Goal: Transaction & Acquisition: Purchase product/service

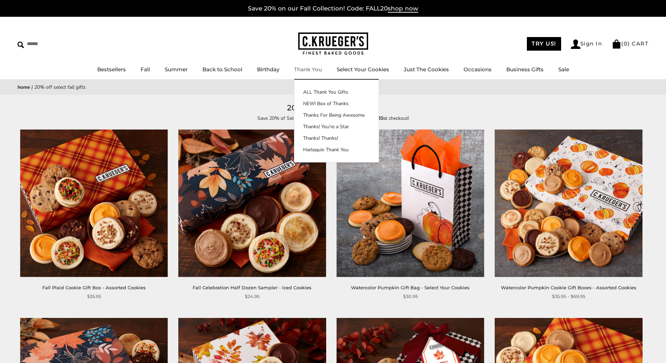
click at [307, 70] on link "Thank You" at bounding box center [308, 69] width 28 height 7
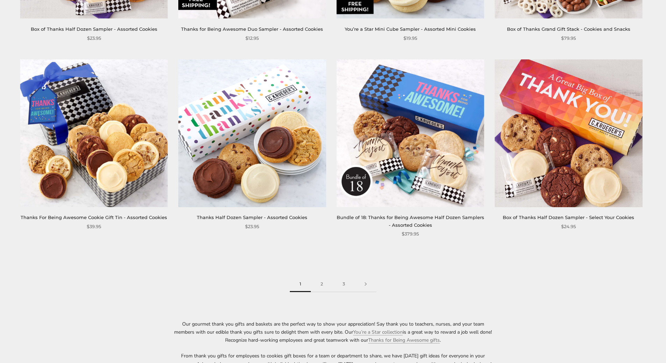
scroll to position [1084, 0]
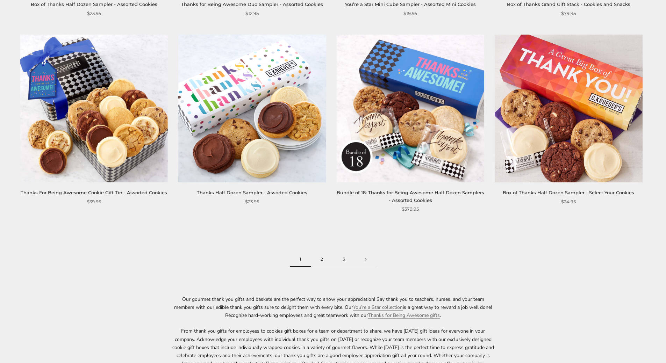
click at [319, 259] on link "2" at bounding box center [322, 260] width 22 height 16
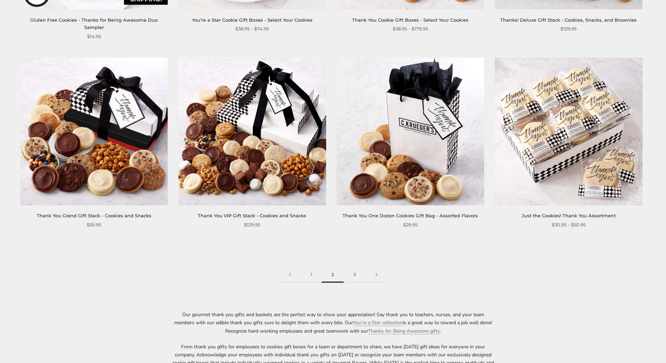
scroll to position [1084, 0]
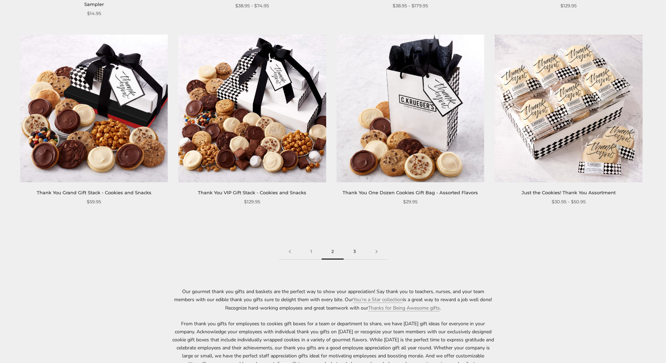
click at [353, 244] on link "3" at bounding box center [355, 252] width 22 height 16
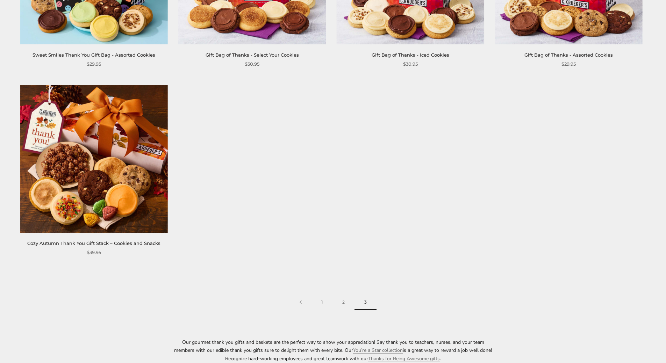
scroll to position [315, 0]
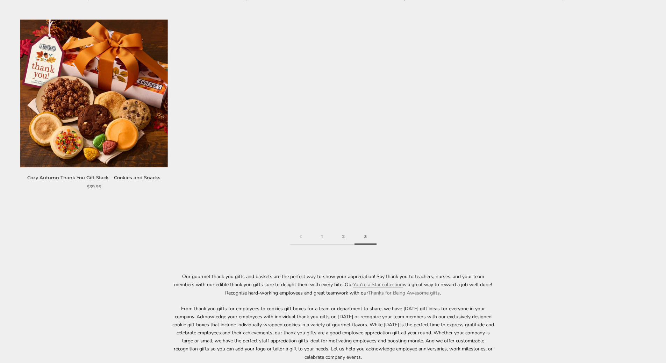
click at [343, 236] on link "2" at bounding box center [343, 237] width 22 height 16
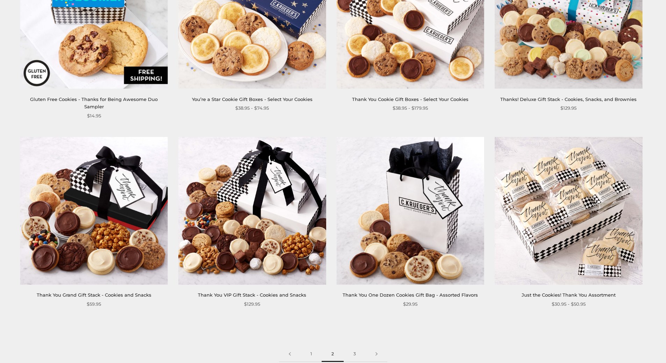
scroll to position [1084, 0]
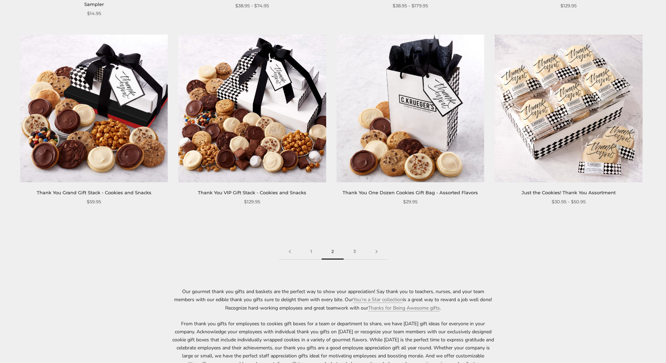
click at [574, 129] on img at bounding box center [569, 109] width 148 height 148
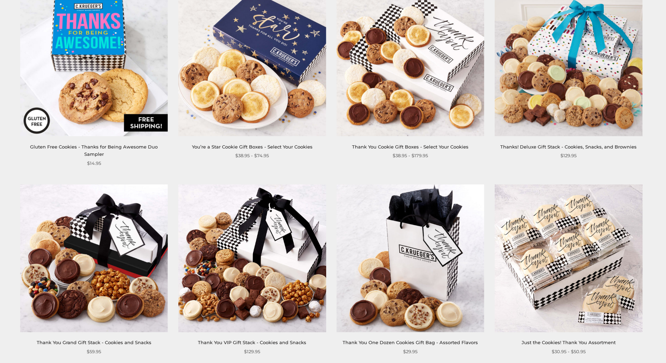
scroll to position [804, 0]
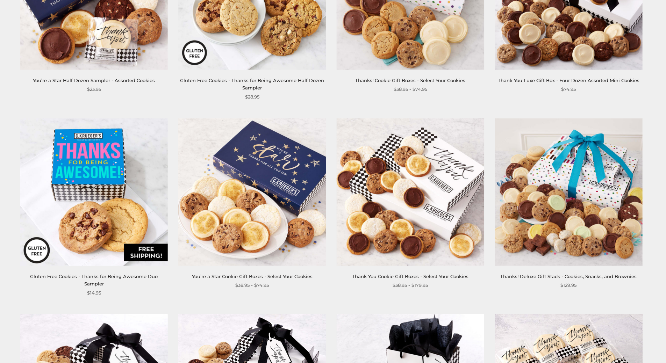
click at [416, 192] on img at bounding box center [411, 192] width 148 height 148
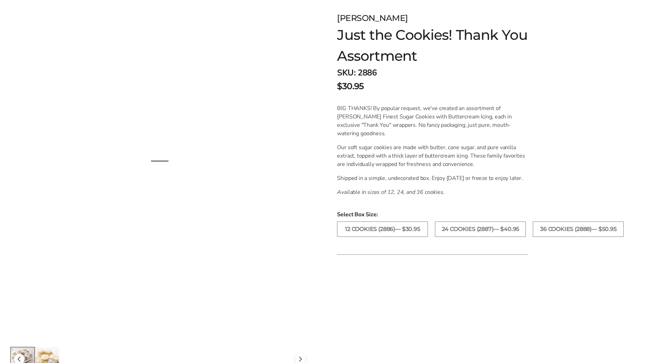
scroll to position [105, 0]
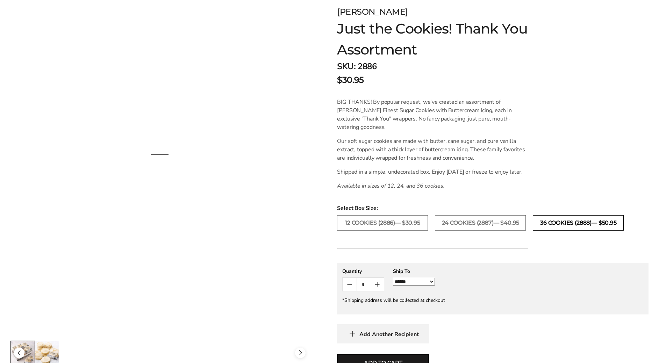
click at [587, 230] on label "36 COOKIES (2888)— $50.95" at bounding box center [578, 222] width 91 height 15
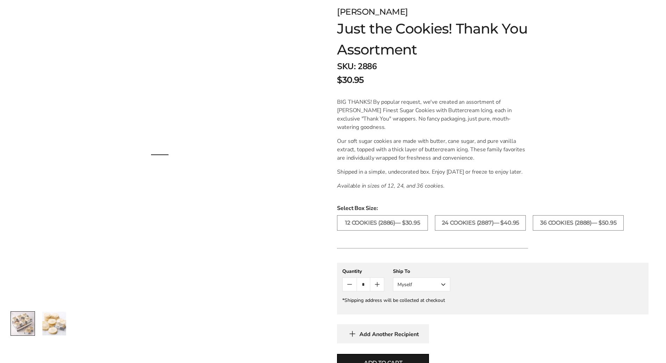
click at [444, 292] on button "Myself" at bounding box center [421, 285] width 57 height 14
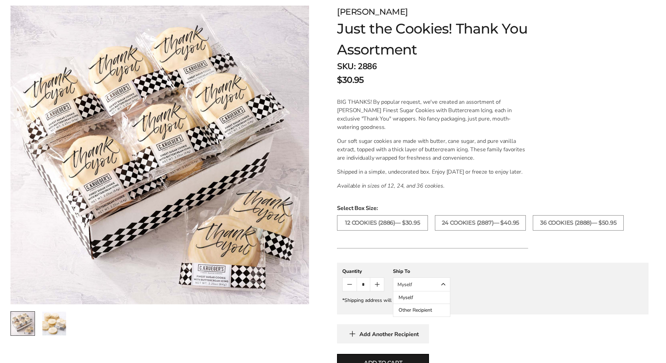
click at [430, 317] on button "Other Recipient" at bounding box center [421, 310] width 57 height 13
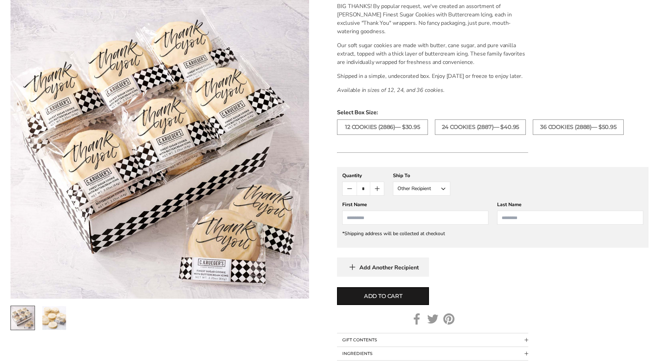
scroll to position [210, 0]
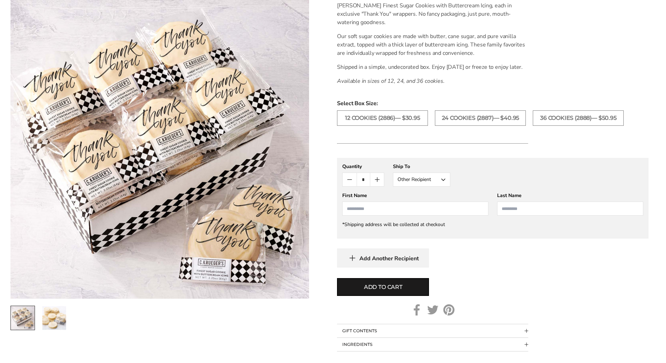
drag, startPoint x: 368, startPoint y: 218, endPoint x: 371, endPoint y: 220, distance: 3.9
click at [368, 216] on input "First Name" at bounding box center [415, 209] width 146 height 14
type input "**********"
click at [398, 292] on span "Add to cart" at bounding box center [383, 287] width 38 height 8
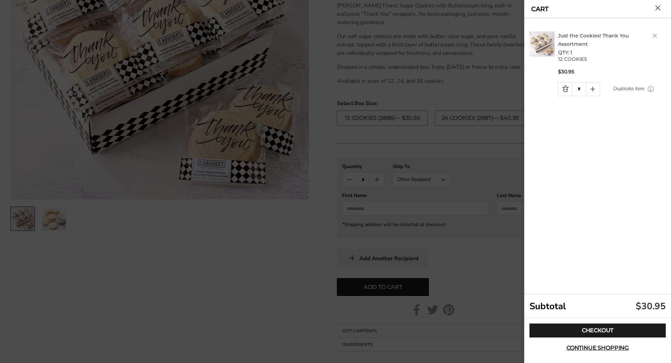
click at [660, 5] on button "Close cart" at bounding box center [657, 7] width 5 height 5
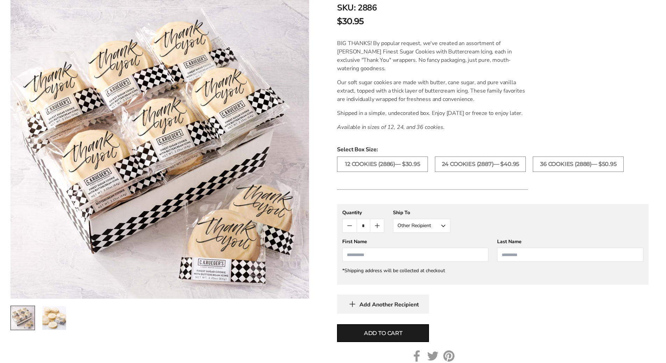
scroll to position [0, 0]
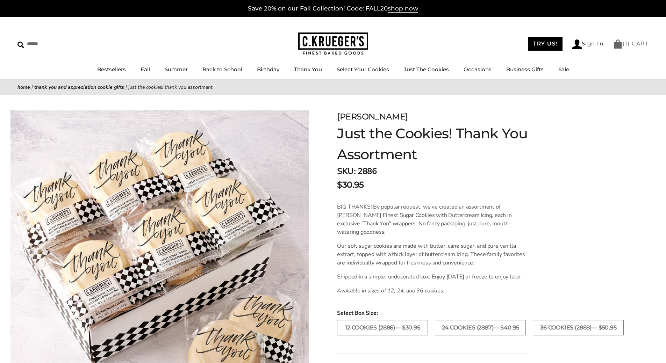
click at [627, 46] on span "1" at bounding box center [626, 43] width 3 height 7
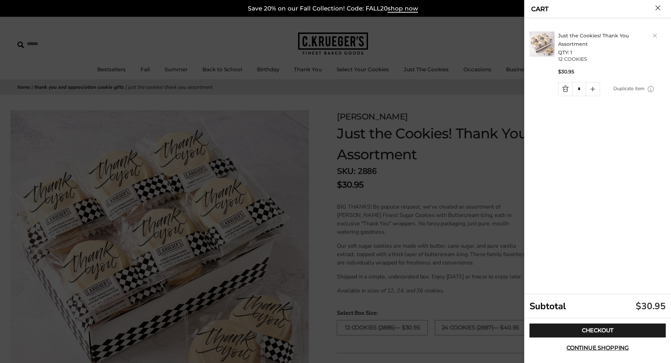
click at [561, 91] on link "Quantity minus button" at bounding box center [566, 88] width 14 height 13
click at [565, 89] on link "Quantity minus button" at bounding box center [566, 88] width 14 height 13
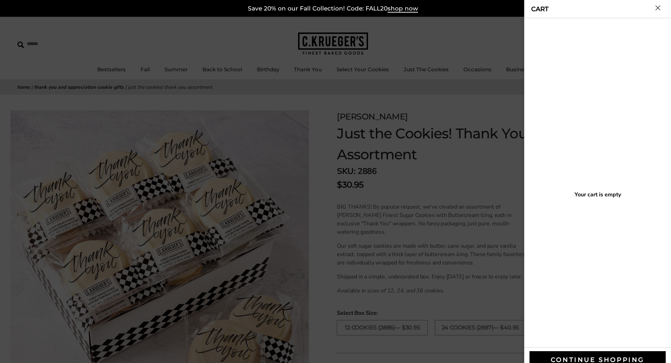
click at [659, 9] on button "Close cart" at bounding box center [657, 7] width 5 height 5
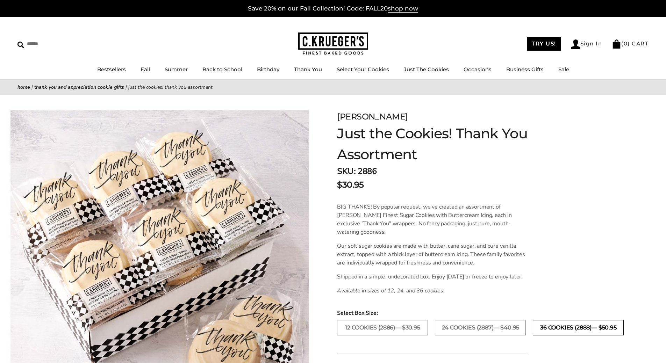
click at [562, 336] on label "36 COOKIES (2888)— $50.95" at bounding box center [578, 327] width 91 height 15
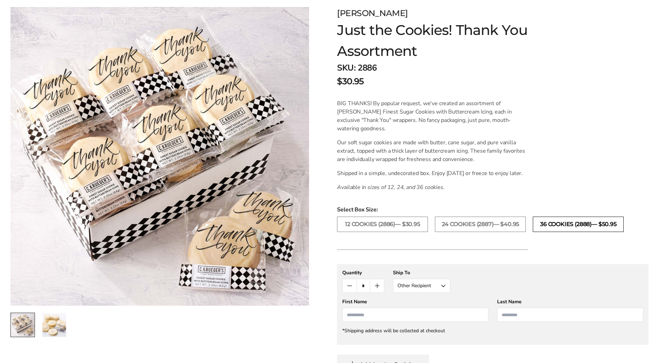
scroll to position [140, 0]
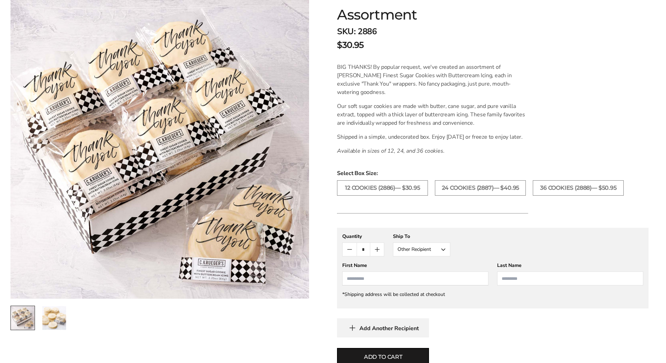
click at [386, 286] on input "First Name" at bounding box center [415, 279] width 146 height 14
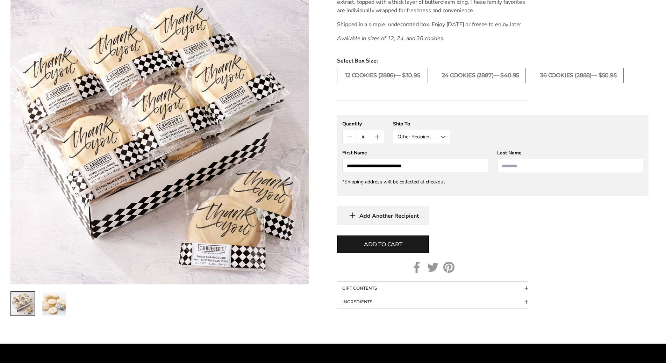
scroll to position [280, 0]
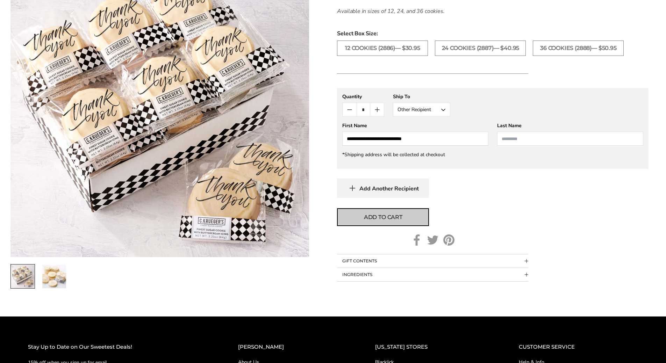
type input "**********"
click at [387, 222] on span "Add to cart" at bounding box center [383, 217] width 38 height 8
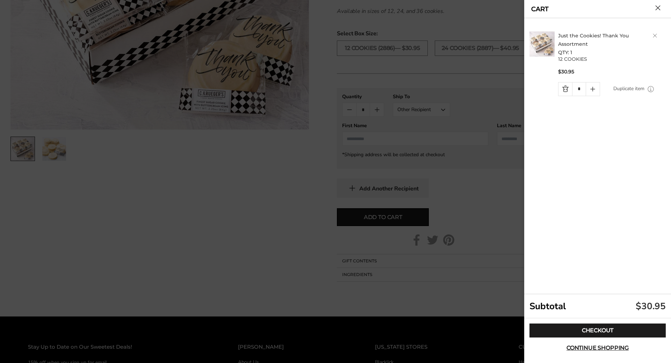
click at [655, 33] on h2 "Just the Cookies! Thank You Assortment QTY: 1" at bounding box center [613, 43] width 110 height 25
click at [659, 5] on button "Close cart" at bounding box center [657, 7] width 5 height 5
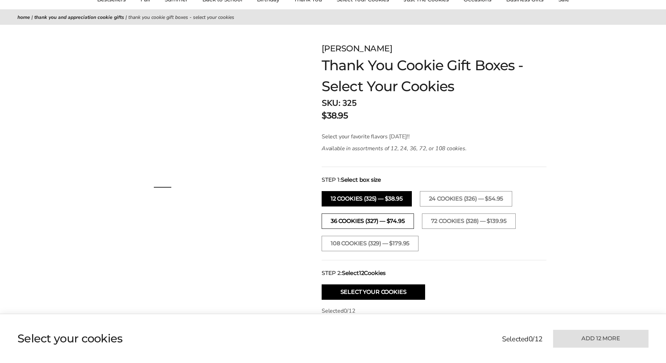
click at [360, 223] on button "36 Cookies (327) — $74.95" at bounding box center [368, 221] width 92 height 15
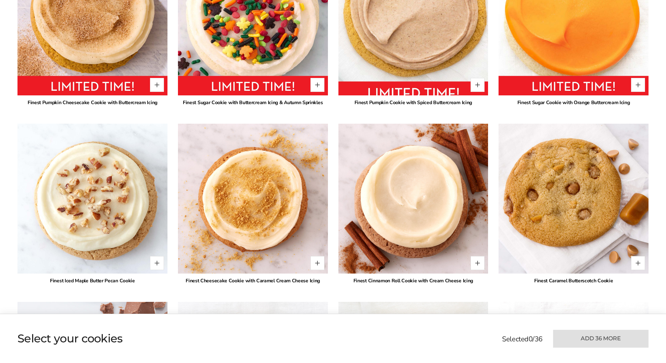
scroll to position [419, 0]
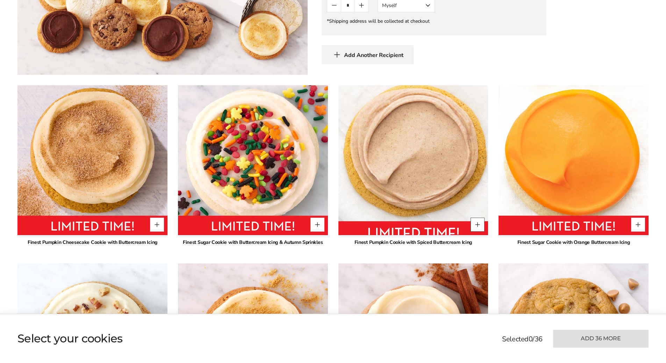
click at [475, 224] on button "Quantity button plus" at bounding box center [477, 225] width 14 height 14
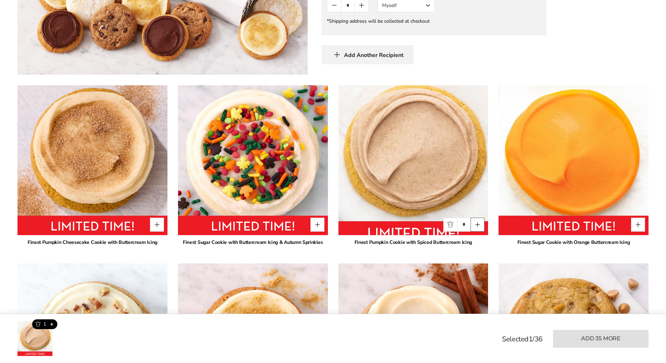
click at [475, 225] on button "Quantity button plus" at bounding box center [477, 225] width 14 height 14
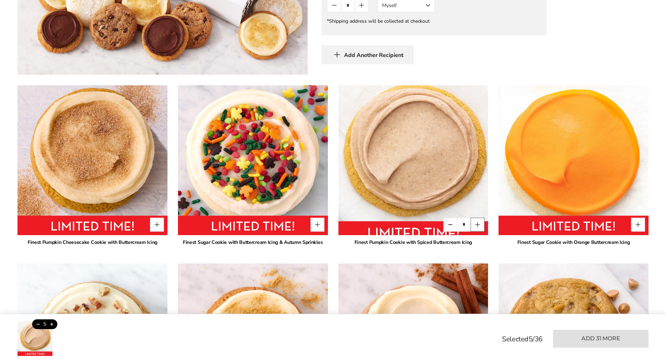
type input "*"
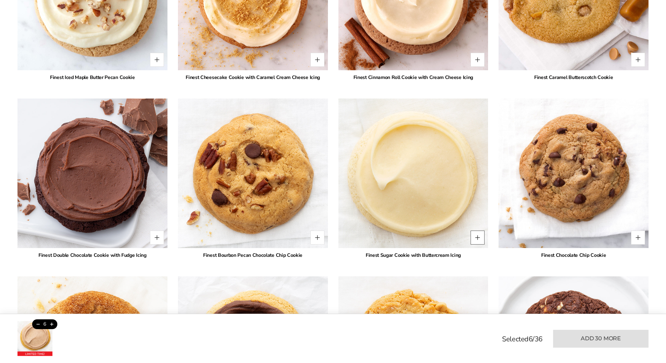
scroll to position [769, 0]
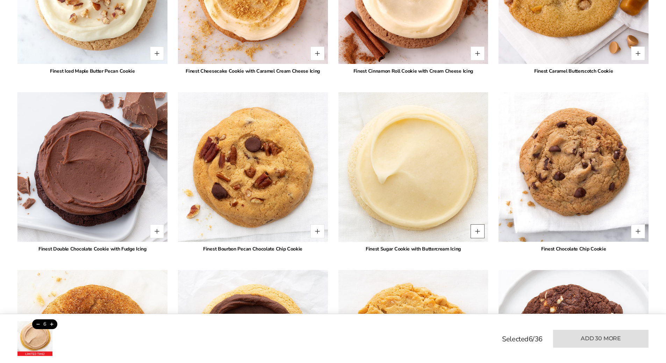
click at [478, 228] on button "Quantity button plus" at bounding box center [477, 231] width 14 height 14
click at [478, 229] on button "Quantity button plus" at bounding box center [477, 231] width 14 height 14
click at [478, 230] on button "Quantity button plus" at bounding box center [477, 231] width 14 height 14
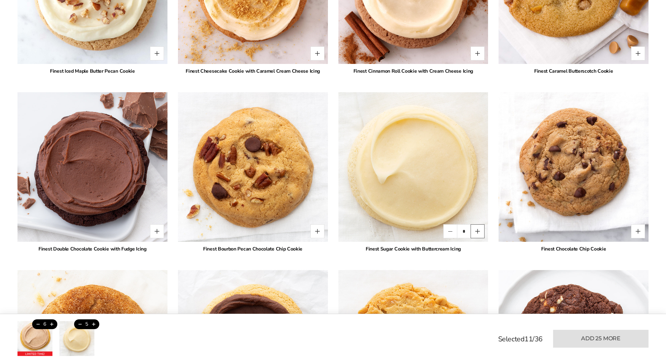
click at [478, 230] on button "Quantity button plus" at bounding box center [477, 231] width 14 height 14
type input "*"
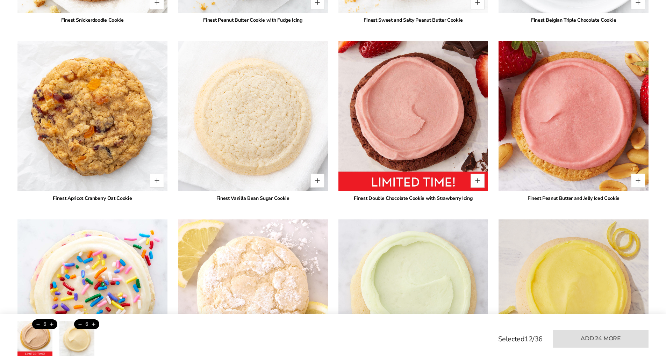
scroll to position [1188, 0]
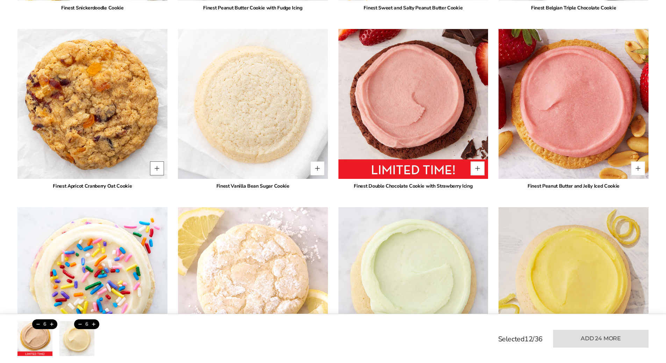
click at [158, 166] on button "Quantity button plus" at bounding box center [157, 168] width 14 height 14
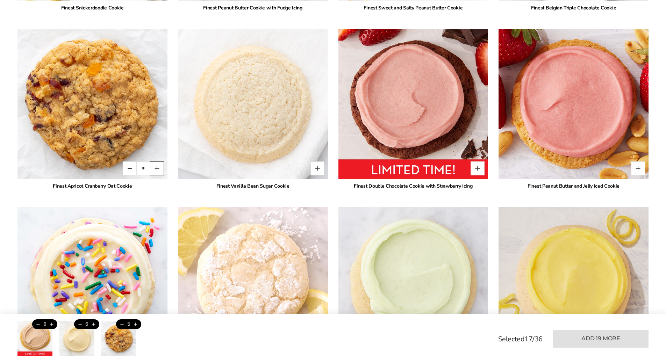
click at [158, 166] on button "Quantity button plus" at bounding box center [157, 168] width 14 height 14
type input "*"
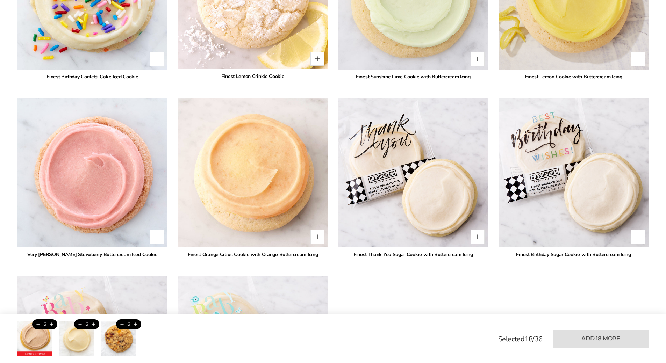
scroll to position [1503, 0]
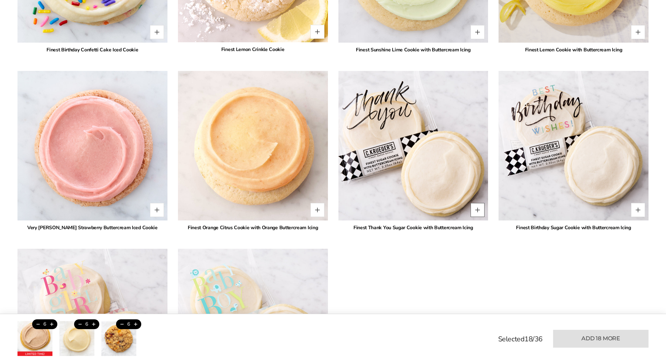
click at [474, 206] on button "Quantity button plus" at bounding box center [477, 210] width 14 height 14
click at [477, 206] on button "Quantity button plus" at bounding box center [477, 210] width 14 height 14
click at [479, 210] on button "Quantity button plus" at bounding box center [477, 210] width 14 height 14
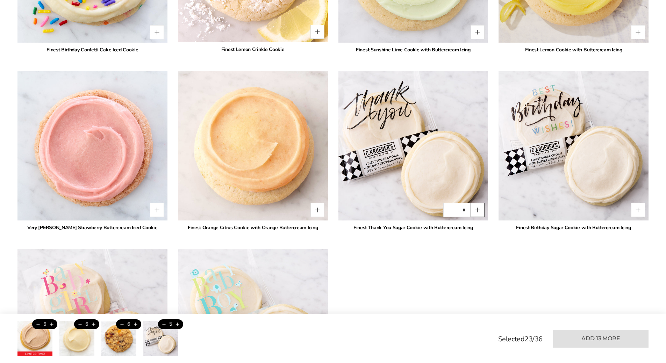
click at [479, 210] on button "Quantity button plus" at bounding box center [477, 210] width 14 height 14
type input "*"
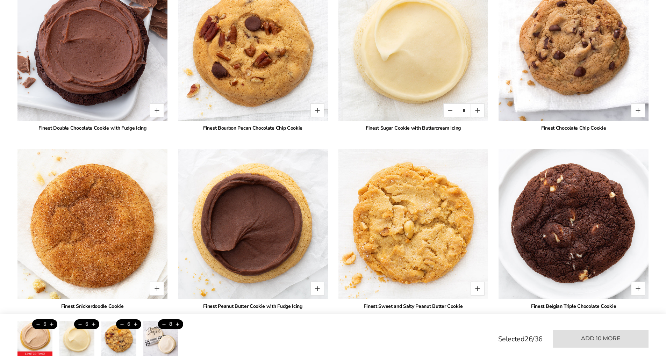
scroll to position [769, 0]
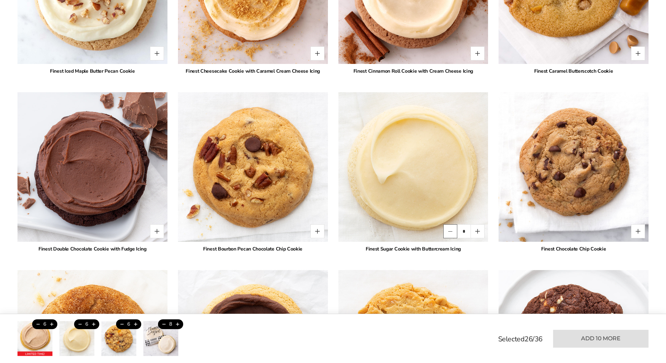
click at [452, 232] on button "Quantity button minus" at bounding box center [450, 231] width 14 height 14
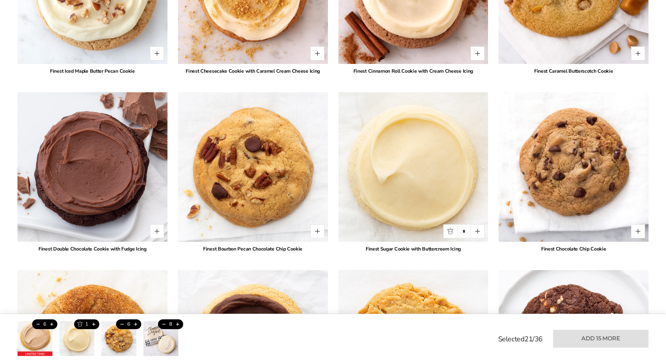
click at [452, 232] on button "Quantity button minus" at bounding box center [450, 231] width 14 height 14
type input "*"
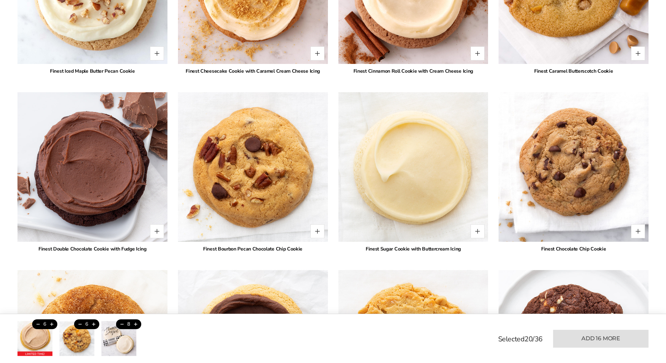
scroll to position [909, 0]
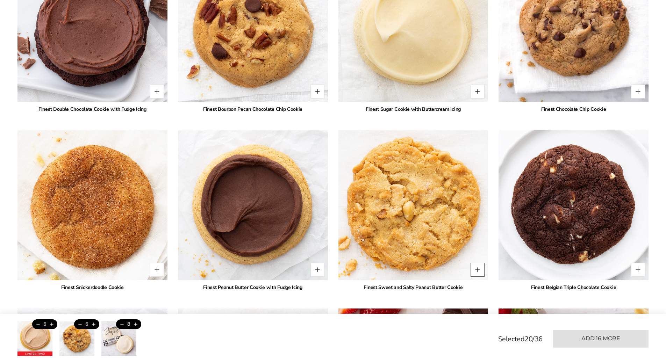
click at [478, 268] on button "Quantity button plus" at bounding box center [477, 270] width 14 height 14
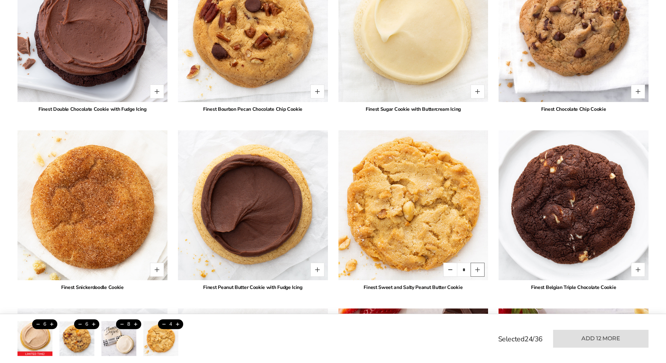
click at [478, 268] on button "Quantity button plus" at bounding box center [477, 270] width 14 height 14
type input "*"
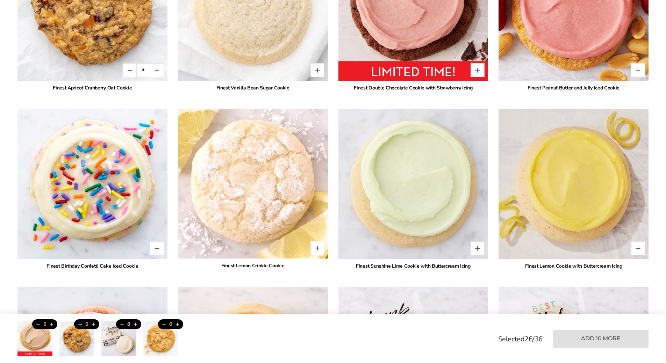
scroll to position [1293, 0]
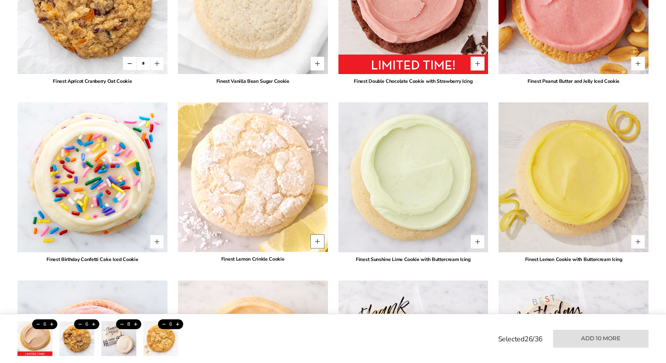
click at [316, 240] on button "Quantity button plus" at bounding box center [317, 242] width 14 height 14
click at [316, 241] on button "Quantity button plus" at bounding box center [317, 242] width 14 height 14
type input "*"
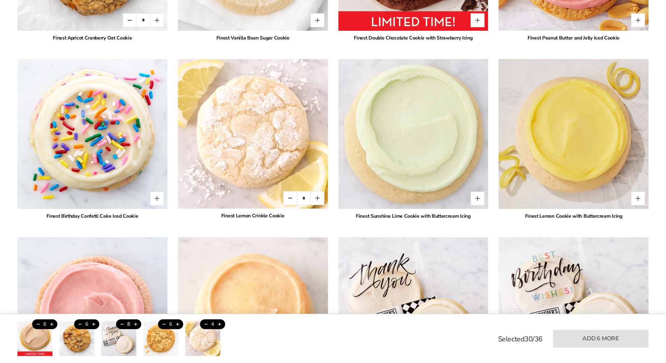
scroll to position [1258, 0]
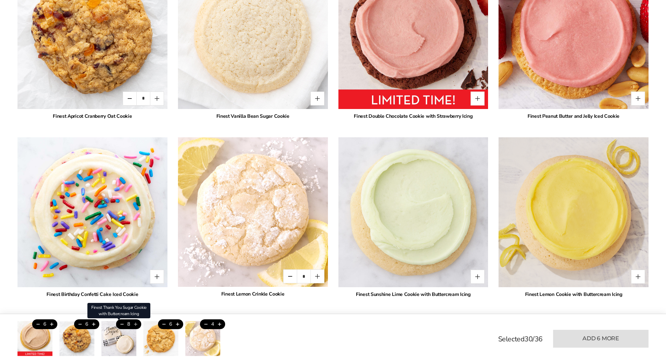
click at [135, 324] on button "Add this product" at bounding box center [136, 324] width 12 height 10
click at [134, 324] on button "Add this product" at bounding box center [136, 324] width 12 height 10
type input "**"
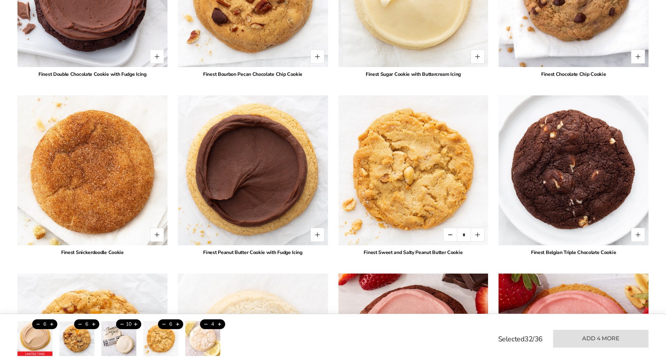
scroll to position [699, 0]
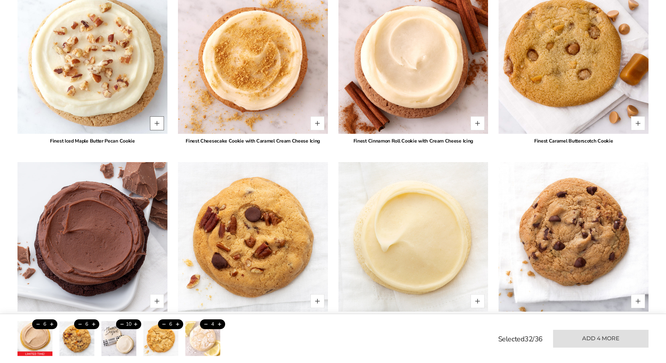
click at [153, 123] on button "Quantity button plus" at bounding box center [157, 123] width 14 height 14
click at [154, 123] on button "Quantity button plus" at bounding box center [157, 123] width 14 height 14
type input "*"
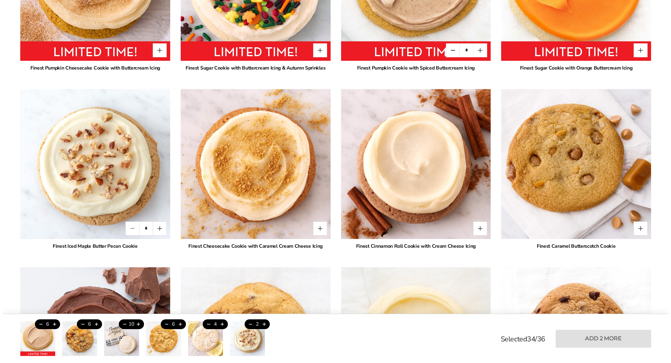
scroll to position [594, 0]
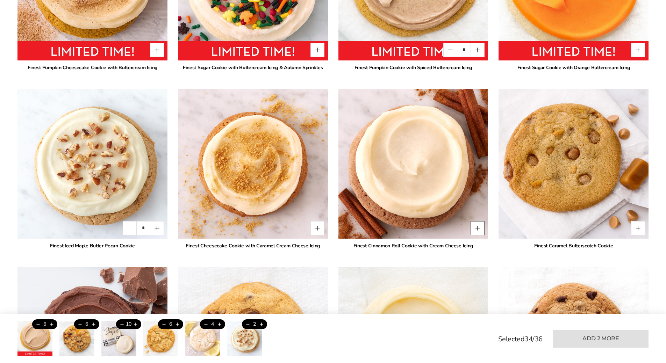
click at [480, 228] on button "Quantity button plus" at bounding box center [477, 228] width 14 height 14
click at [481, 228] on button "Quantity button plus" at bounding box center [477, 228] width 14 height 14
type input "*"
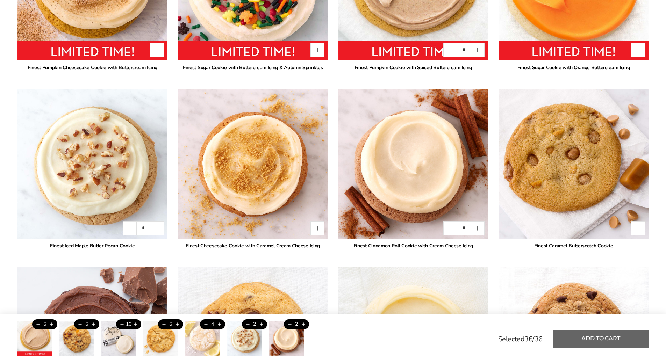
click at [604, 338] on button "Add to cart" at bounding box center [600, 339] width 95 height 18
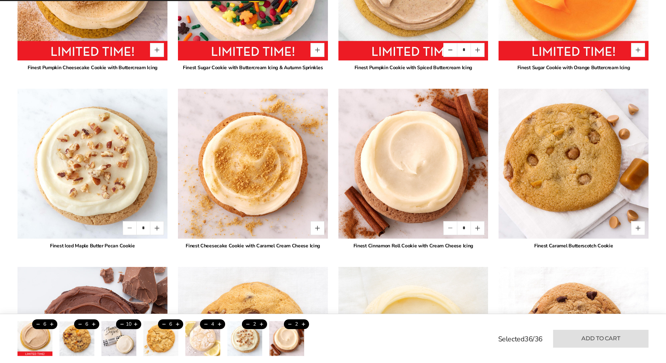
type input "*"
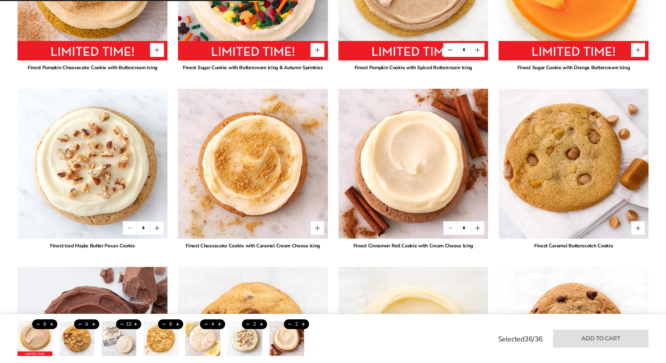
type input "*"
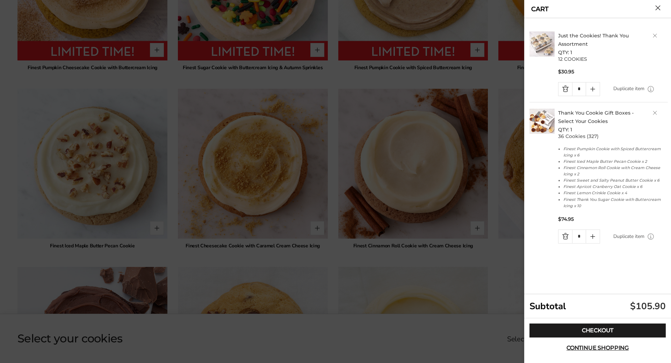
click at [563, 86] on link "Quantity minus button" at bounding box center [566, 88] width 14 height 13
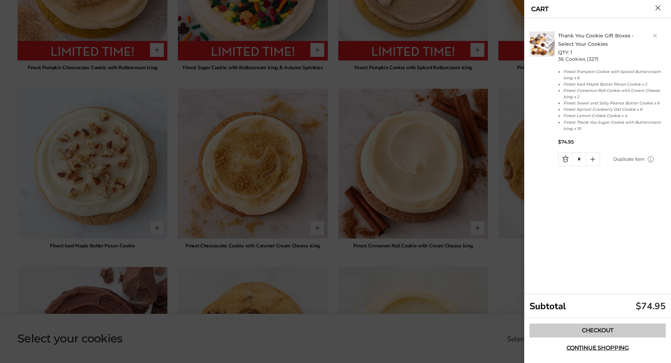
click at [597, 331] on link "Checkout" at bounding box center [598, 331] width 136 height 14
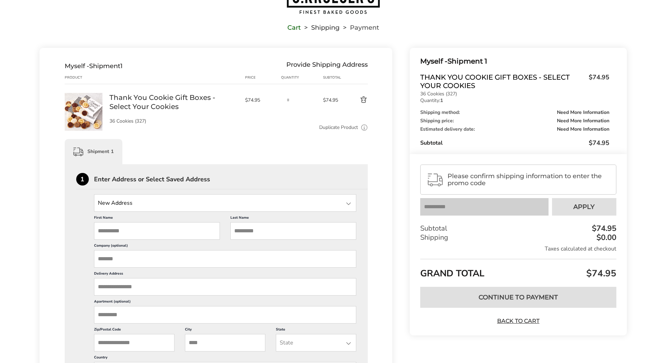
scroll to position [70, 0]
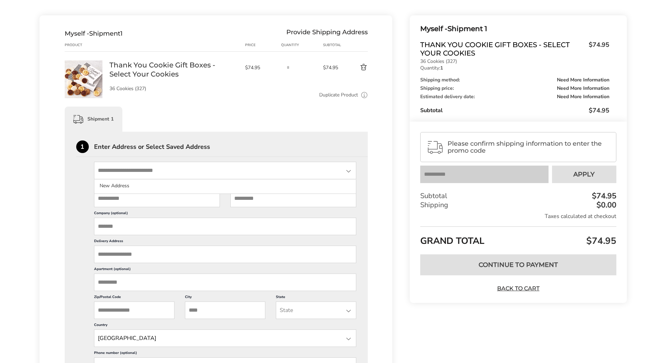
click at [161, 170] on input "State" at bounding box center [225, 170] width 262 height 17
type input "*"
click at [348, 171] on div at bounding box center [348, 171] width 8 height 8
click at [166, 186] on li "New Address" at bounding box center [225, 186] width 262 height 13
click at [161, 200] on input "First Name" at bounding box center [157, 198] width 126 height 17
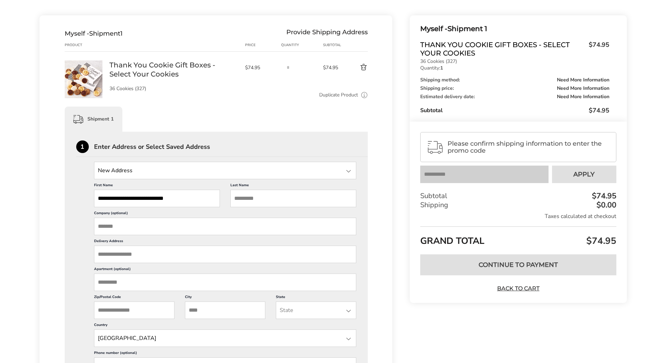
type input "**********"
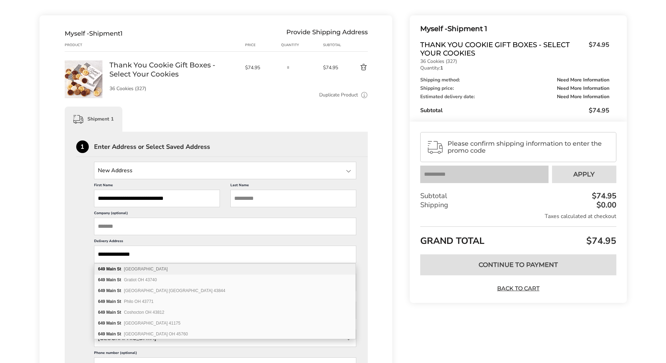
click at [104, 270] on b "649" at bounding box center [101, 269] width 7 height 5
type input "**********"
type input "*********"
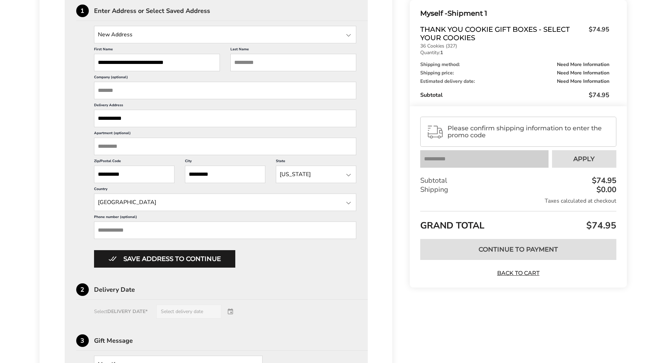
scroll to position [210, 0]
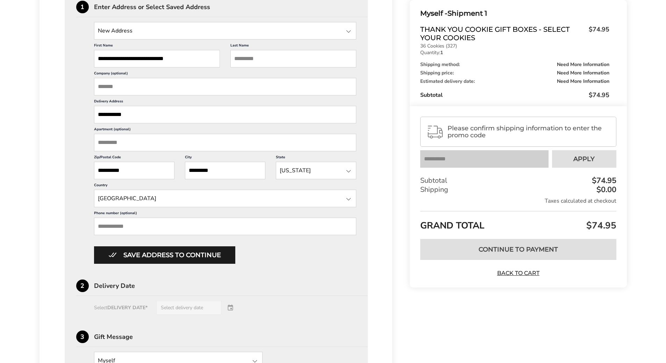
click at [180, 224] on input "Phone number (optional)" at bounding box center [225, 226] width 262 height 17
type input "**********"
click at [108, 227] on input "**********" at bounding box center [225, 226] width 262 height 17
drag, startPoint x: 120, startPoint y: 226, endPoint x: 143, endPoint y: 214, distance: 25.5
click at [121, 225] on input "**********" at bounding box center [225, 226] width 262 height 17
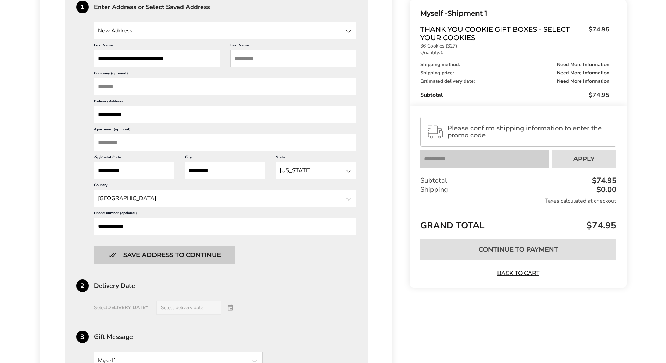
type input "**********"
click at [158, 256] on button "Save address to continue" at bounding box center [164, 254] width 141 height 17
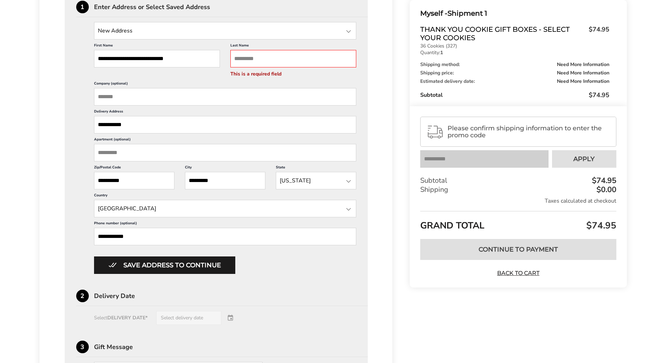
click at [230, 316] on div "Select DELIVERY DATE* Select delivery date" at bounding box center [216, 318] width 280 height 14
click at [185, 317] on div "Select DELIVERY DATE* Select delivery date" at bounding box center [216, 318] width 280 height 14
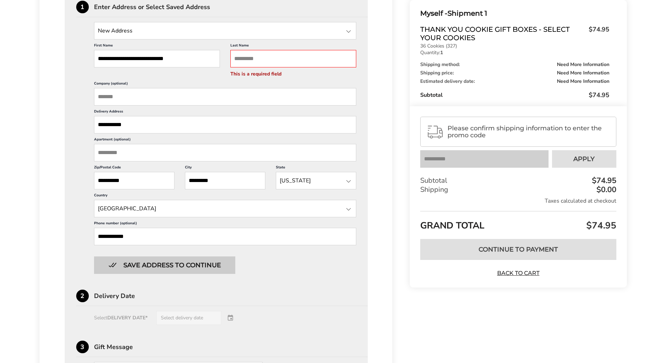
click at [173, 265] on button "Save address to continue" at bounding box center [164, 265] width 141 height 17
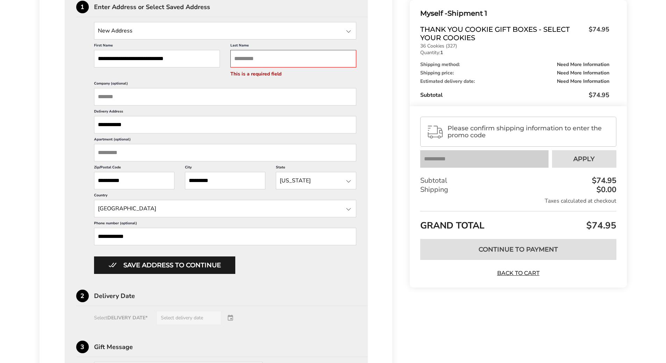
click at [243, 62] on input "Last Name" at bounding box center [293, 58] width 126 height 17
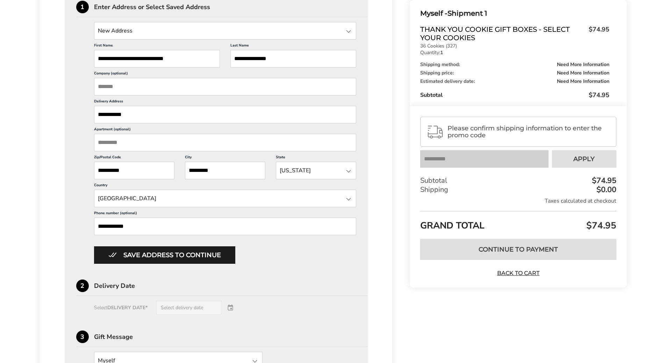
type input "**********"
click at [195, 57] on input "**********" at bounding box center [157, 58] width 126 height 17
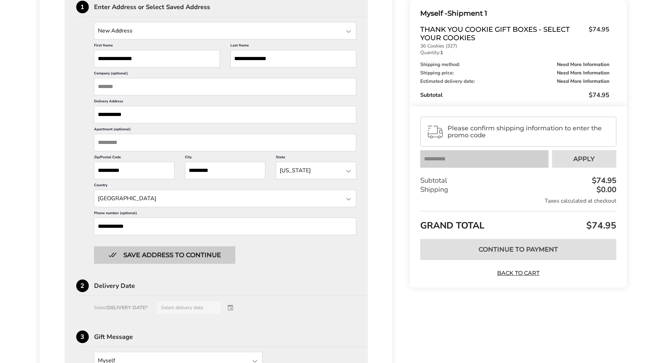
type input "**********"
click at [174, 256] on button "Save address to continue" at bounding box center [164, 254] width 141 height 17
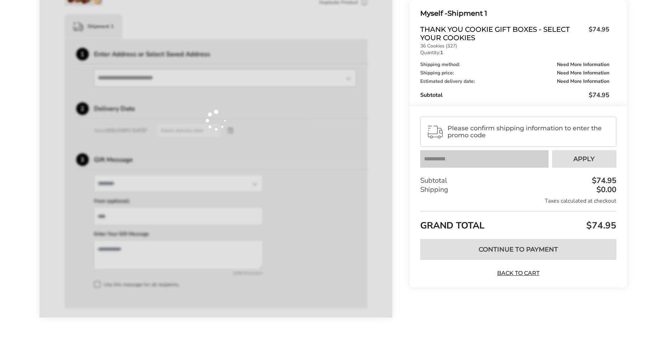
scroll to position [163, 0]
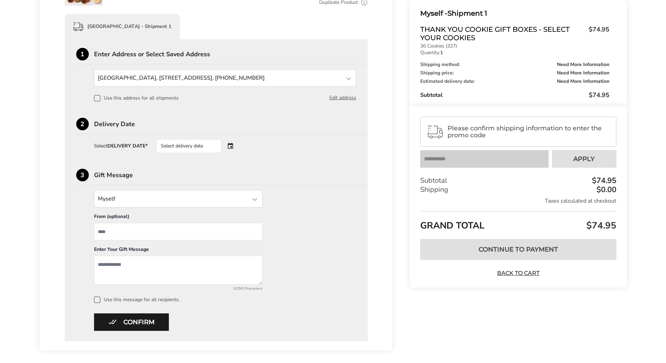
click at [230, 145] on div "Select delivery date" at bounding box center [198, 146] width 85 height 14
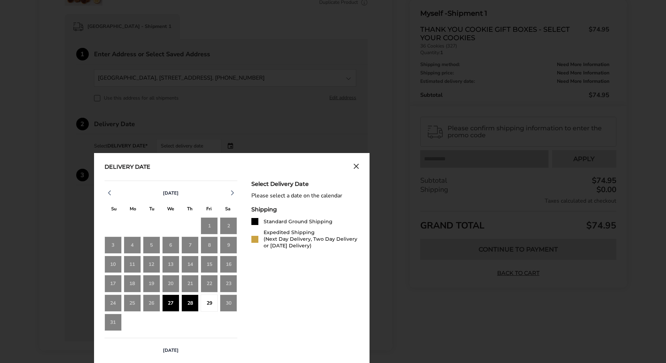
click at [171, 301] on div "27" at bounding box center [170, 303] width 17 height 17
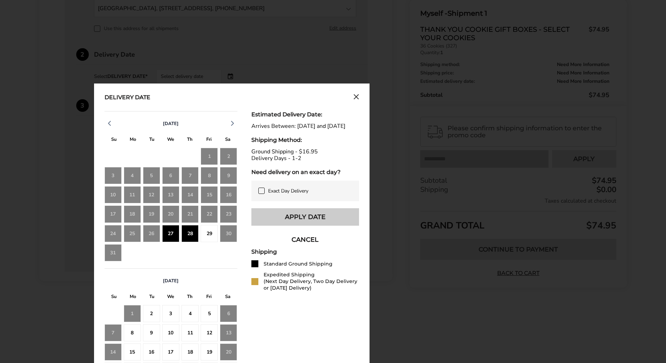
scroll to position [232, 0]
click at [146, 236] on div "26" at bounding box center [151, 233] width 17 height 17
click at [150, 233] on div "26" at bounding box center [151, 233] width 17 height 17
click at [176, 229] on div "27" at bounding box center [170, 233] width 17 height 17
click at [173, 231] on div "27" at bounding box center [170, 233] width 17 height 17
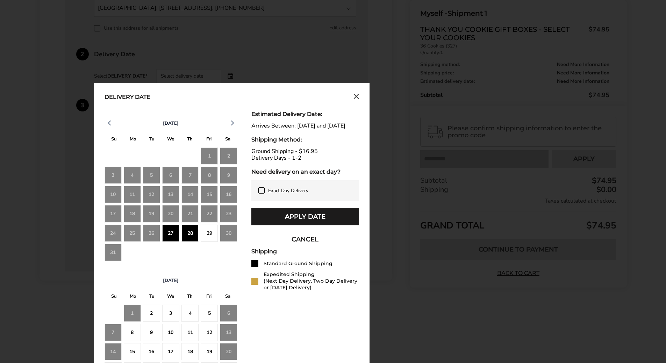
click at [210, 236] on div "29" at bounding box center [209, 233] width 17 height 17
click at [165, 235] on div "27" at bounding box center [170, 233] width 17 height 17
click at [263, 193] on icon at bounding box center [262, 191] width 6 height 6
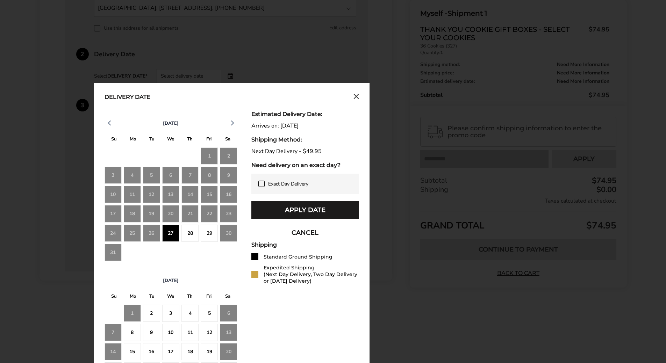
click at [165, 234] on div "27" at bounding box center [170, 233] width 17 height 17
click at [262, 180] on div "Exact Day Delivery" at bounding box center [305, 184] width 108 height 21
click at [262, 184] on icon at bounding box center [262, 184] width 6 height 6
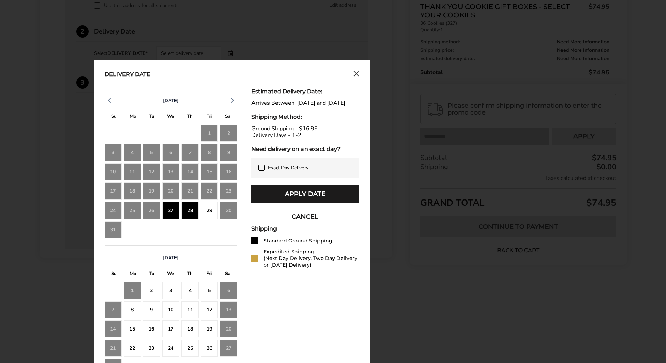
scroll to position [286, 0]
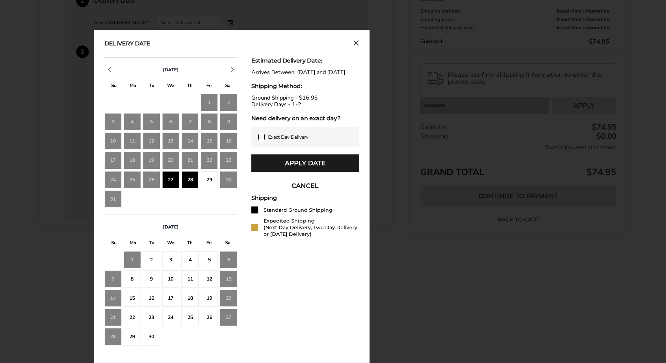
click at [355, 43] on icon "Close calendar" at bounding box center [356, 43] width 6 height 6
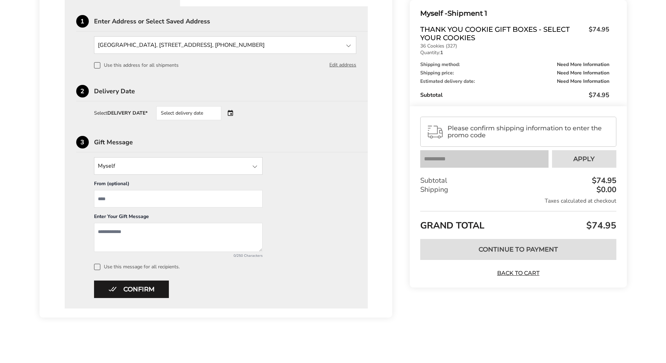
scroll to position [160, 0]
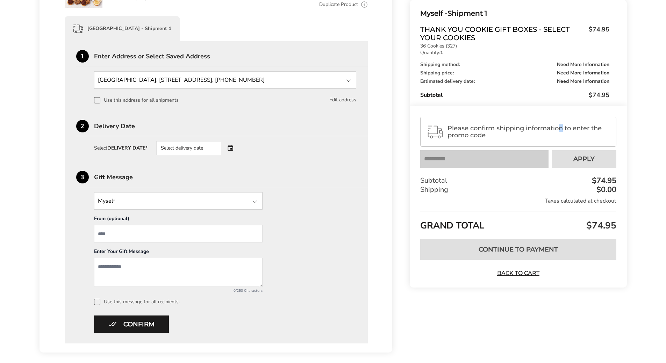
click at [561, 126] on span "Please confirm shipping information to enter the promo code" at bounding box center [528, 132] width 162 height 14
click at [207, 151] on div "Select delivery date" at bounding box center [188, 148] width 65 height 14
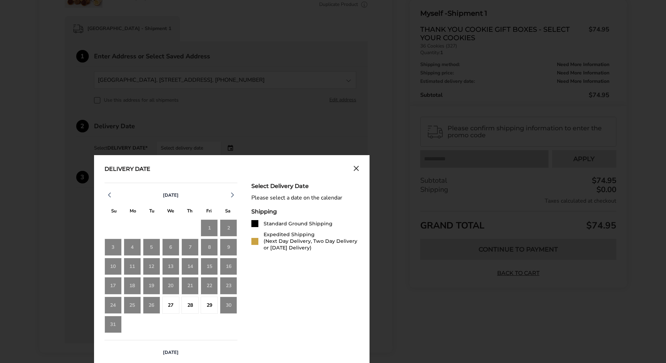
click at [147, 304] on div "26" at bounding box center [151, 305] width 17 height 17
click at [170, 305] on div "27" at bounding box center [170, 305] width 17 height 17
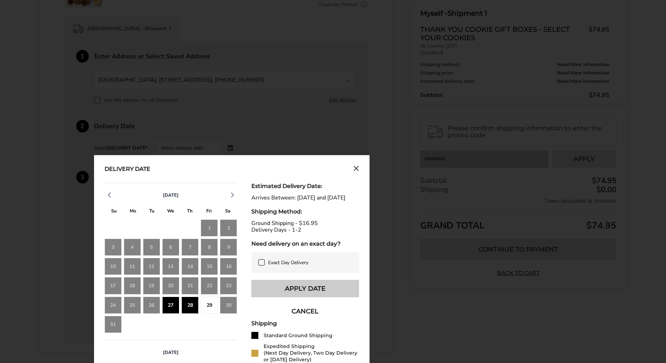
click at [311, 297] on button "Apply Date" at bounding box center [305, 288] width 108 height 17
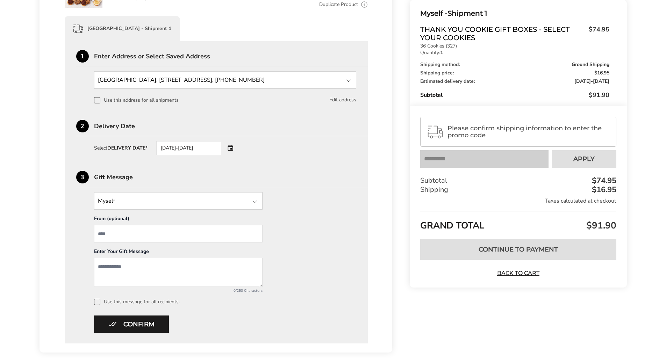
click at [253, 198] on div at bounding box center [255, 201] width 8 height 8
click at [252, 199] on div at bounding box center [255, 201] width 8 height 8
click at [122, 195] on input "State" at bounding box center [178, 200] width 168 height 17
click at [257, 199] on div at bounding box center [255, 201] width 8 height 8
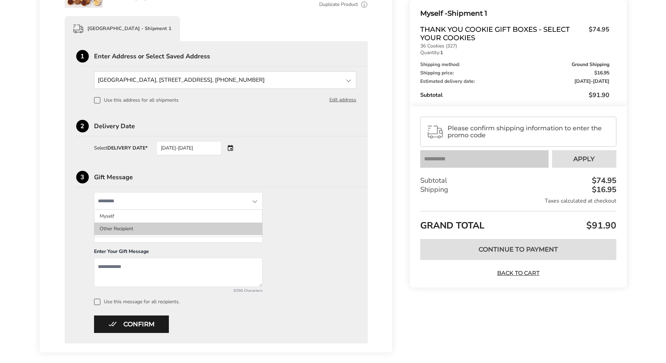
click at [125, 233] on li "Other Recipient" at bounding box center [178, 229] width 168 height 13
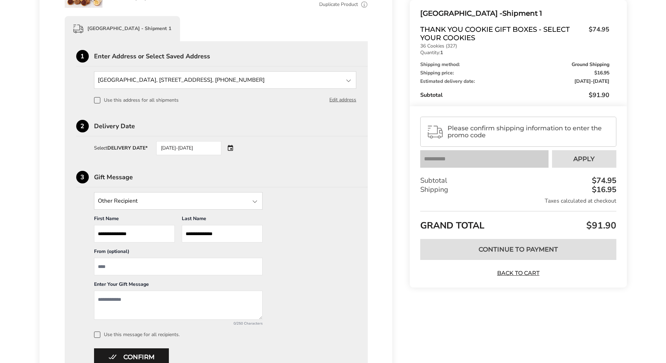
drag, startPoint x: 143, startPoint y: 274, endPoint x: 251, endPoint y: 272, distance: 108.4
click at [143, 274] on input "From" at bounding box center [178, 266] width 168 height 17
type input "**********"
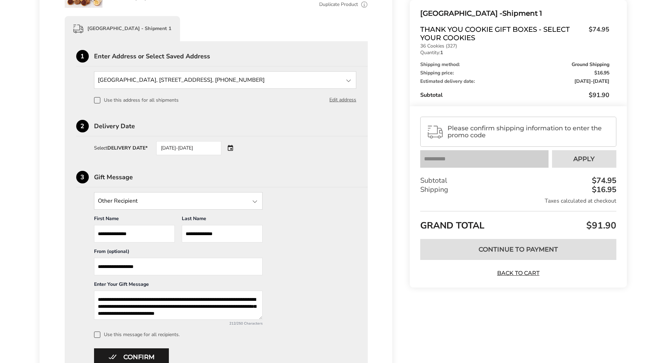
scroll to position [4, 0]
drag, startPoint x: 115, startPoint y: 297, endPoint x: 122, endPoint y: 287, distance: 12.4
click at [115, 297] on textarea "**********" at bounding box center [178, 305] width 168 height 29
click at [167, 309] on textarea "**********" at bounding box center [178, 305] width 168 height 29
click at [177, 317] on textarea "**********" at bounding box center [178, 305] width 168 height 29
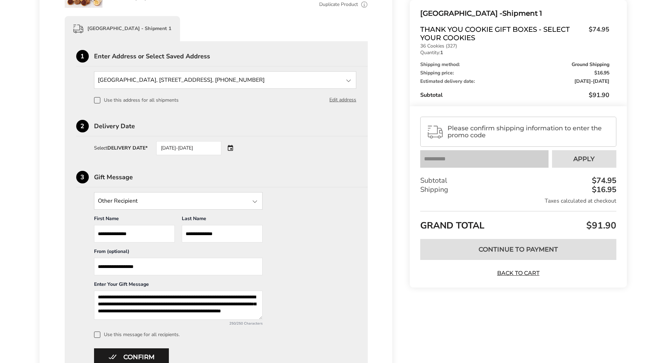
click at [159, 295] on textarea "**********" at bounding box center [178, 305] width 168 height 29
click at [167, 316] on textarea "**********" at bounding box center [178, 305] width 168 height 29
click at [202, 295] on textarea "**********" at bounding box center [178, 305] width 168 height 29
type textarea "**********"
click at [95, 334] on span at bounding box center [97, 335] width 6 height 6
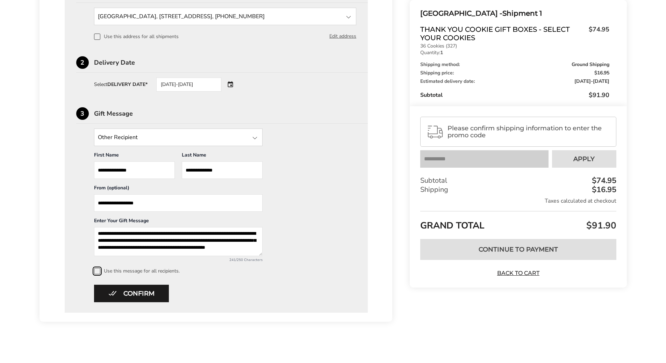
scroll to position [228, 0]
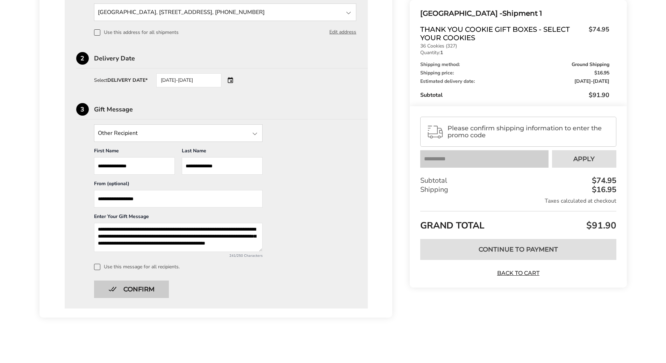
click at [153, 293] on button "Confirm" at bounding box center [131, 289] width 75 height 17
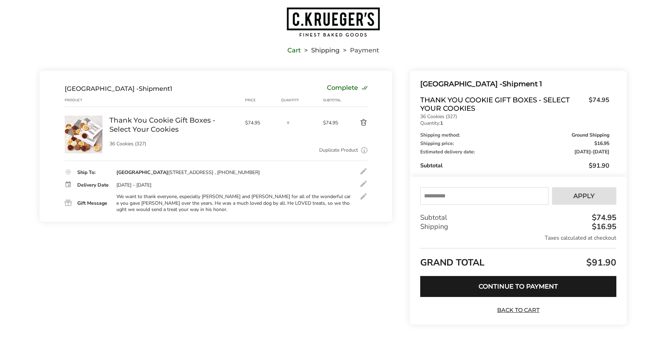
scroll to position [15, 0]
drag, startPoint x: 453, startPoint y: 199, endPoint x: 469, endPoint y: 195, distance: 16.7
click at [453, 199] on input "text" at bounding box center [484, 195] width 128 height 17
type input "******"
click at [584, 194] on span "Apply" at bounding box center [583, 196] width 21 height 6
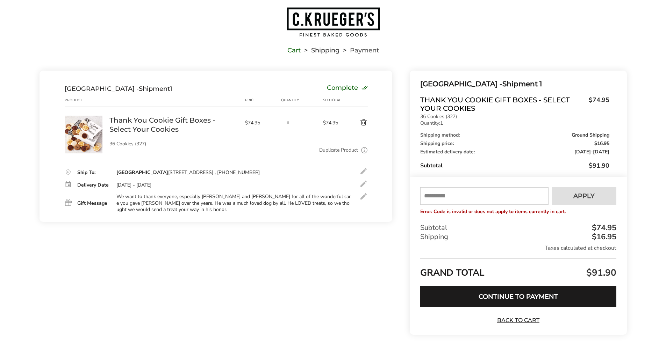
click at [361, 201] on div at bounding box center [363, 196] width 8 height 8
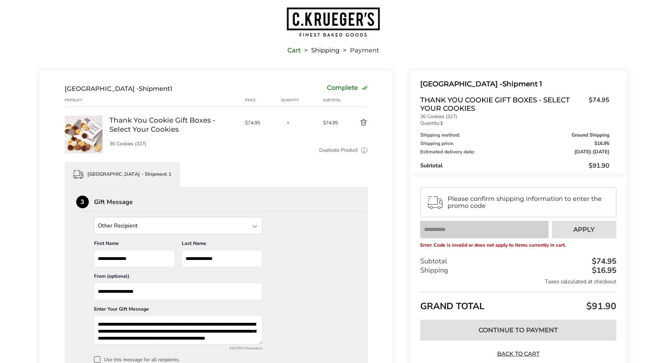
click at [219, 325] on textarea "**********" at bounding box center [178, 330] width 168 height 29
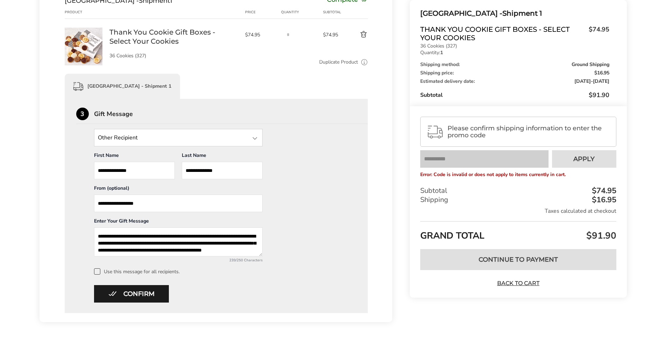
scroll to position [107, 0]
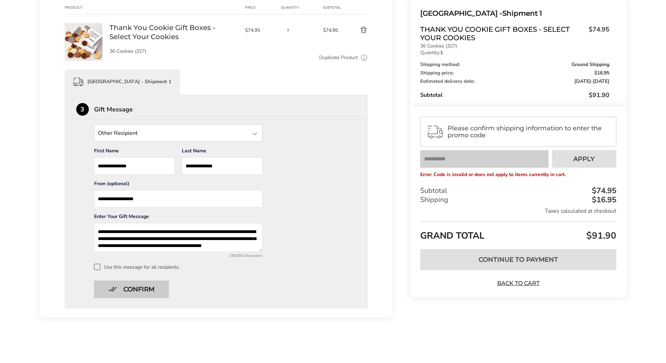
type textarea "**********"
click at [143, 287] on button "Confirm" at bounding box center [131, 289] width 75 height 17
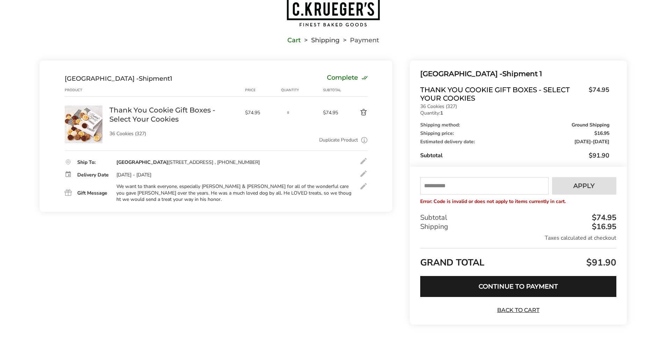
click at [366, 190] on div at bounding box center [363, 186] width 8 height 8
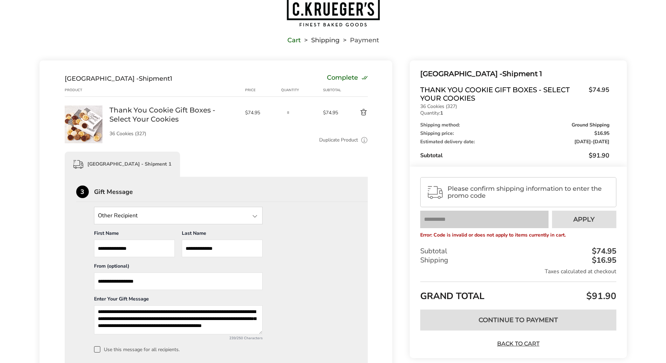
scroll to position [9, 0]
click at [114, 326] on textarea "**********" at bounding box center [178, 319] width 168 height 29
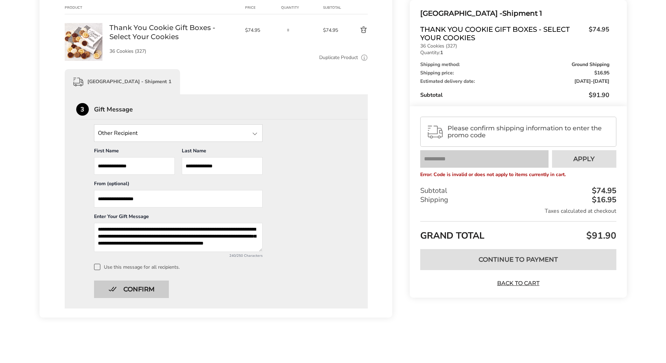
type textarea "**********"
click at [143, 292] on button "Confirm" at bounding box center [131, 289] width 75 height 17
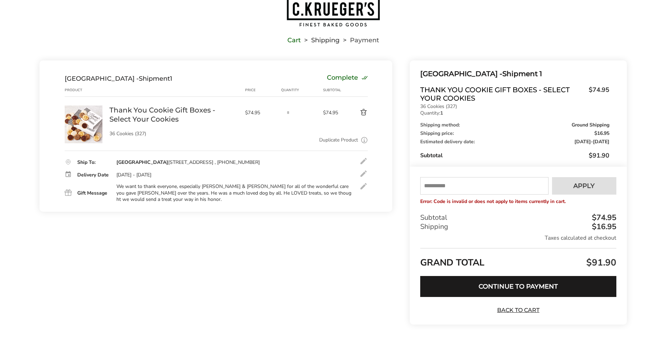
scroll to position [0, 0]
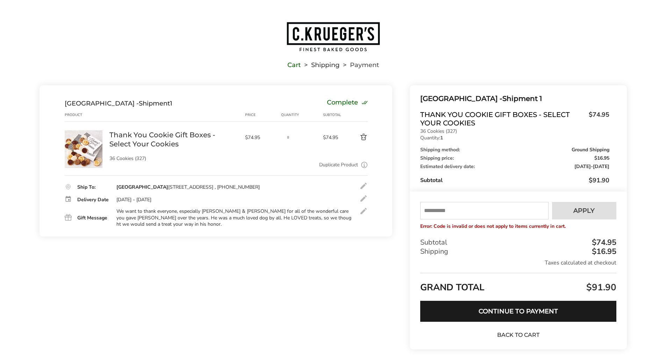
click at [524, 333] on link "Back to Cart" at bounding box center [518, 335] width 49 height 8
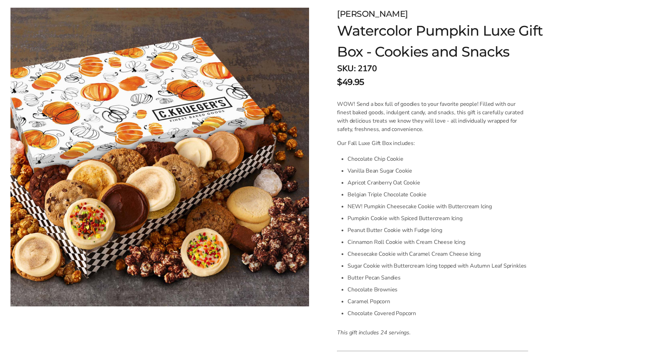
scroll to position [35, 0]
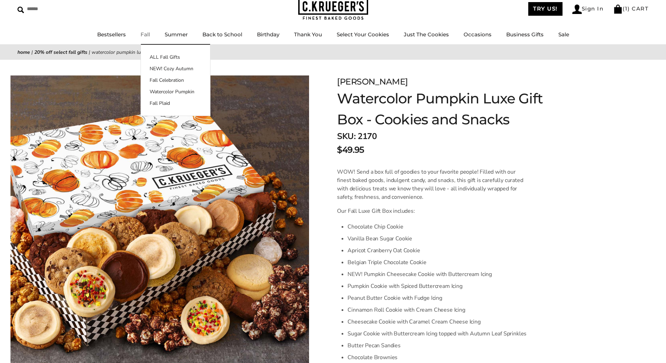
click at [148, 32] on link "Fall" at bounding box center [145, 34] width 9 height 7
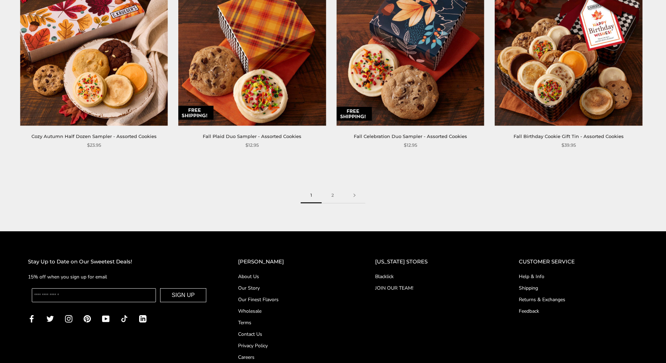
scroll to position [1118, 0]
click at [331, 197] on link "2" at bounding box center [333, 195] width 22 height 16
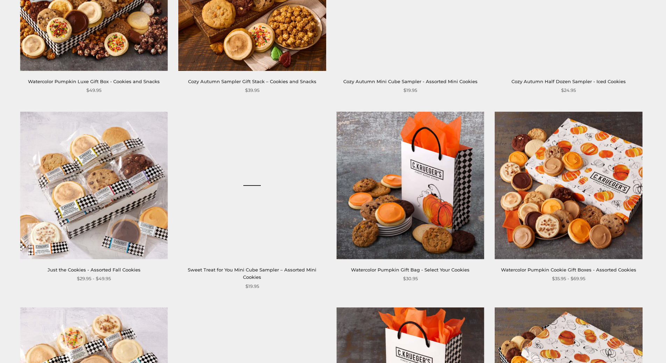
scroll to position [419, 0]
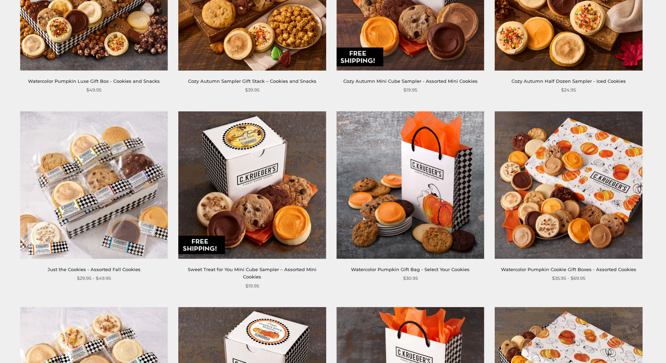
click at [572, 189] on img at bounding box center [569, 185] width 148 height 148
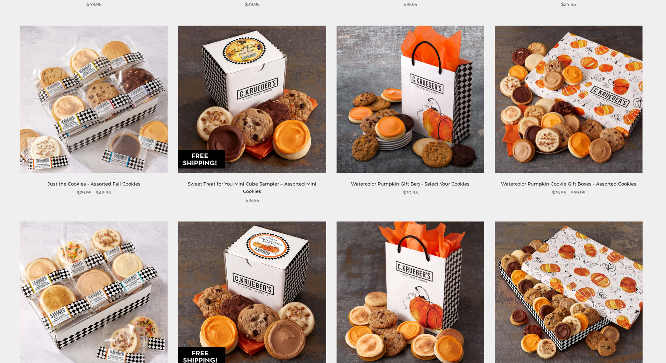
scroll to position [524, 0]
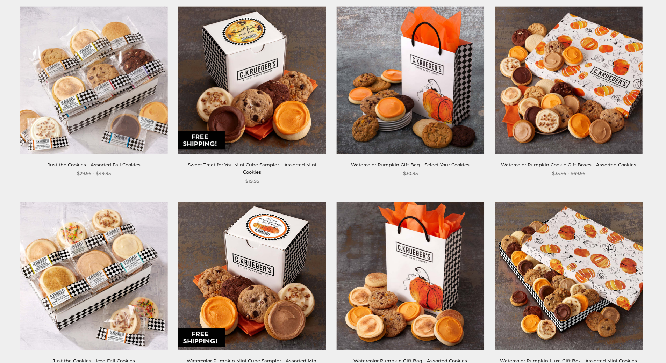
click at [580, 94] on img at bounding box center [569, 80] width 148 height 148
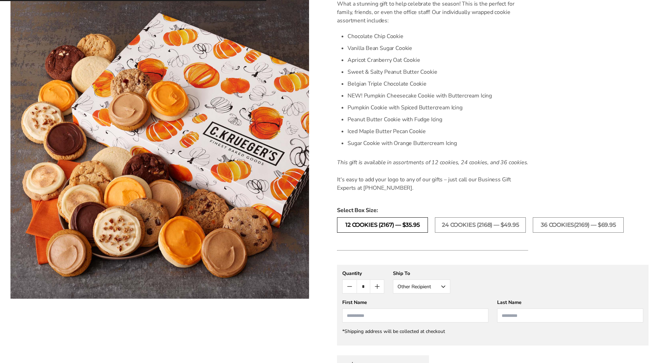
scroll to position [210, 0]
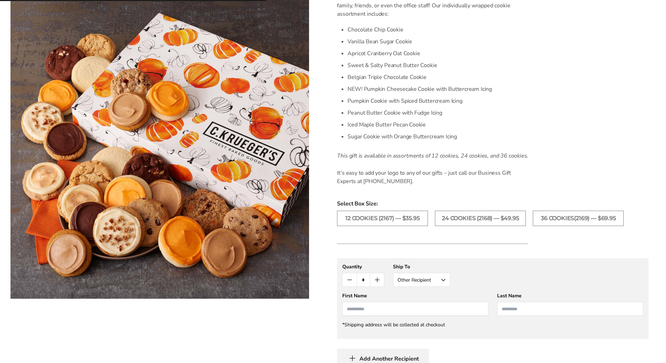
drag, startPoint x: 376, startPoint y: 312, endPoint x: 390, endPoint y: 309, distance: 14.8
click at [376, 312] on input "First Name" at bounding box center [415, 309] width 146 height 14
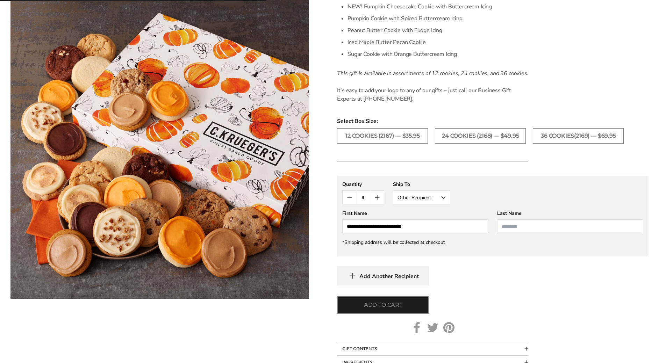
scroll to position [315, 0]
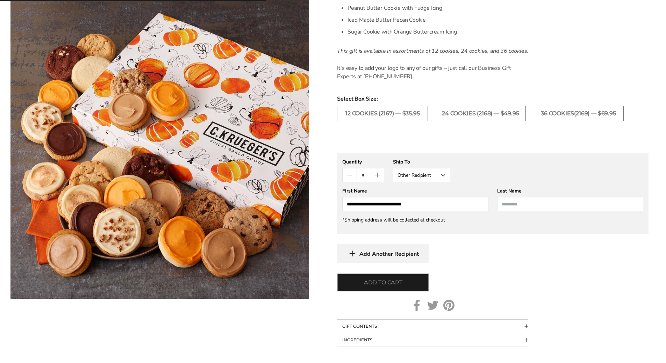
type input "**********"
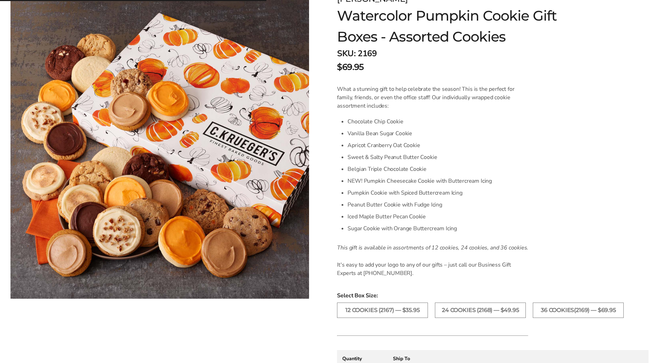
scroll to position [175, 0]
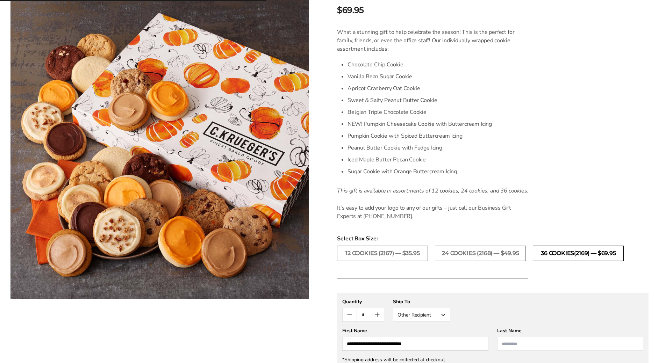
click at [573, 253] on label "36 Cookies(2169) — $69.95" at bounding box center [578, 253] width 91 height 15
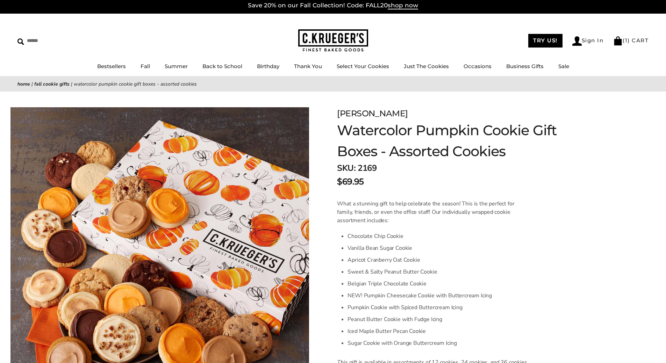
scroll to position [0, 0]
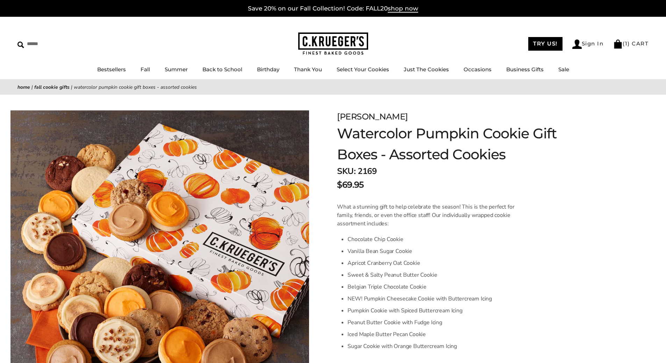
drag, startPoint x: 400, startPoint y: 8, endPoint x: 381, endPoint y: 17, distance: 21.9
click at [400, 8] on span "shop now" at bounding box center [403, 9] width 30 height 8
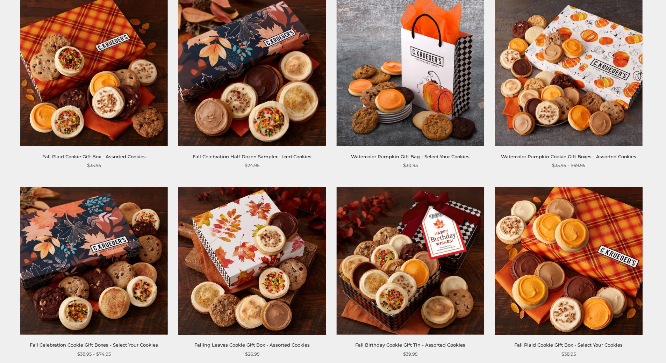
scroll to position [140, 0]
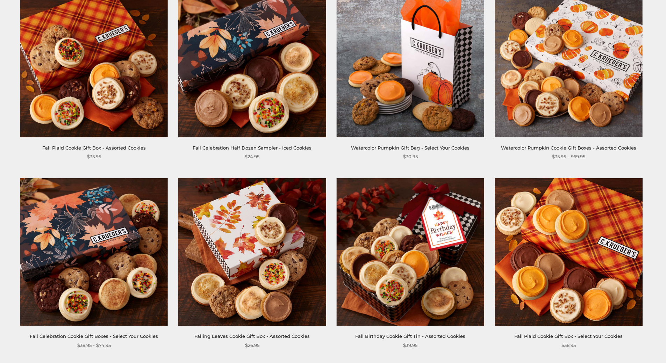
click at [568, 66] on img at bounding box center [569, 64] width 148 height 148
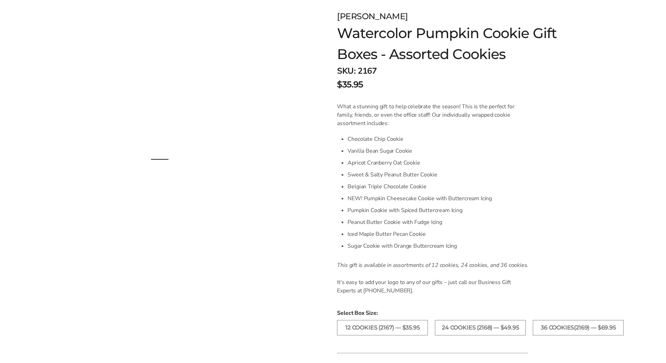
scroll to position [105, 0]
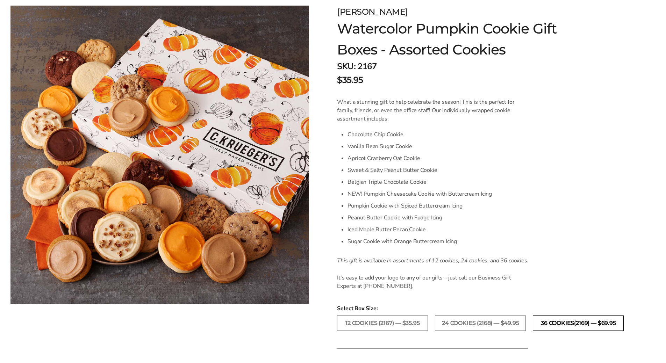
click at [577, 324] on label "36 Cookies(2169) — $69.95" at bounding box center [578, 323] width 91 height 15
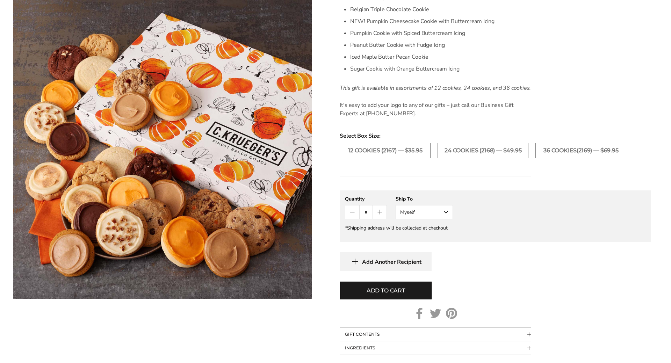
scroll to position [280, 0]
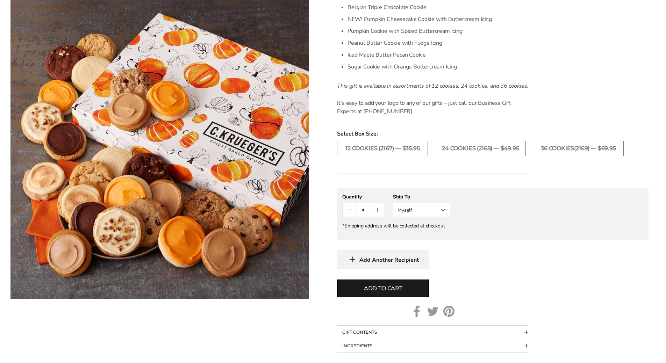
click at [439, 210] on button "Myself" at bounding box center [421, 210] width 57 height 14
click at [419, 237] on button "Other Recipient" at bounding box center [421, 236] width 57 height 13
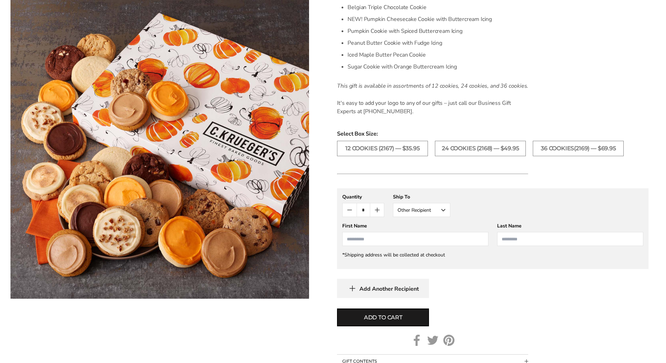
click at [416, 242] on input "First Name" at bounding box center [415, 239] width 146 height 14
type input "**********"
click at [370, 320] on span "Add to cart" at bounding box center [383, 318] width 38 height 8
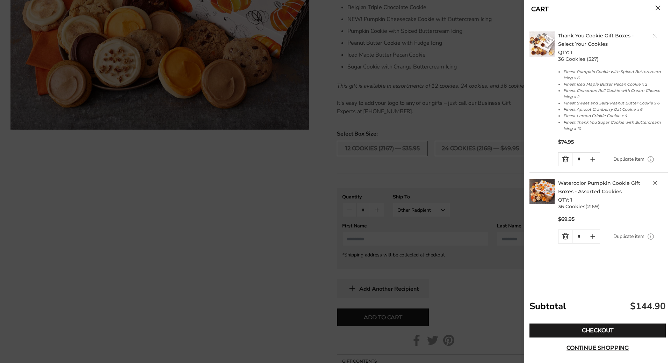
click at [563, 160] on link "Quantity minus button" at bounding box center [566, 159] width 14 height 13
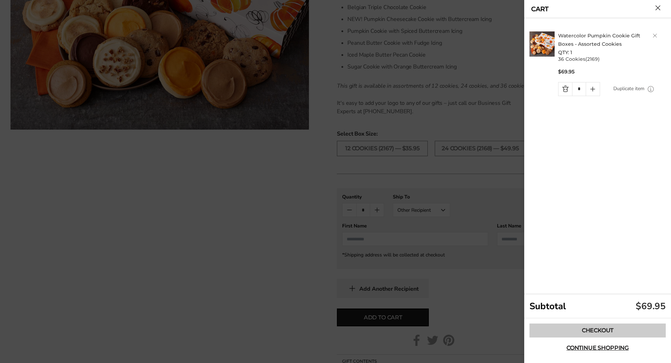
click at [603, 330] on link "Checkout" at bounding box center [598, 331] width 136 height 14
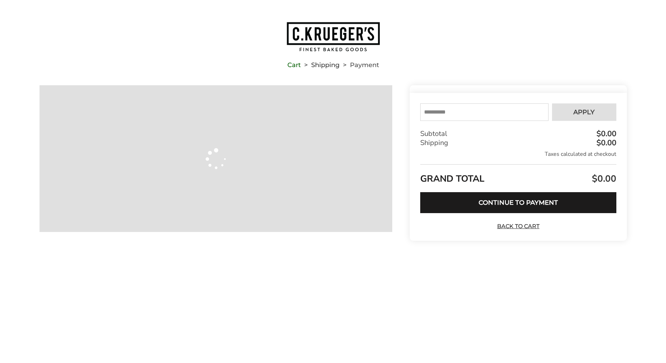
click at [469, 116] on input "text" at bounding box center [484, 111] width 128 height 17
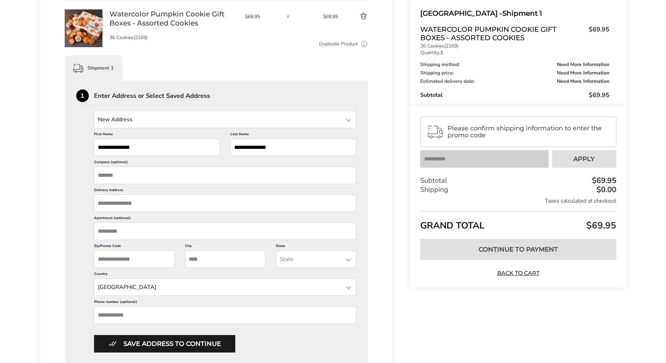
scroll to position [105, 0]
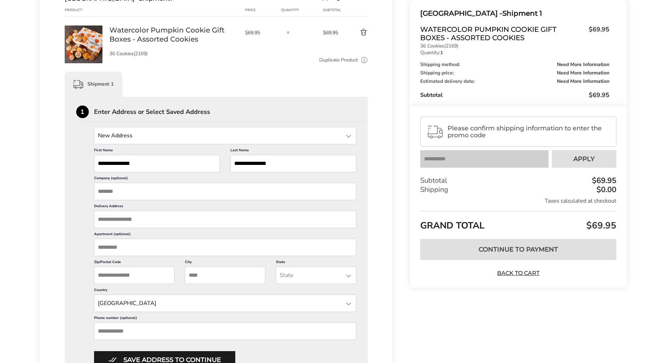
click at [135, 215] on input "Delivery Address" at bounding box center [225, 219] width 262 height 17
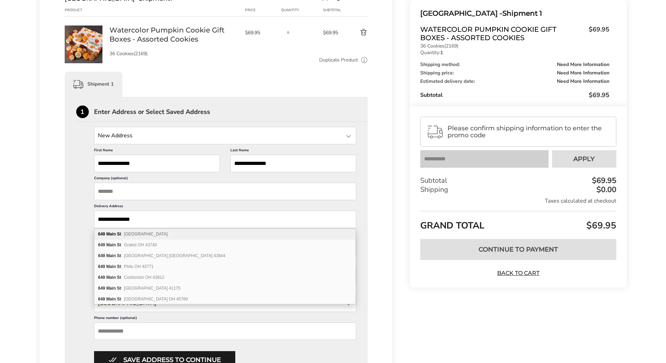
click at [129, 236] on span "Groveport OH 43125" at bounding box center [146, 234] width 44 height 5
type input "**********"
type input "*********"
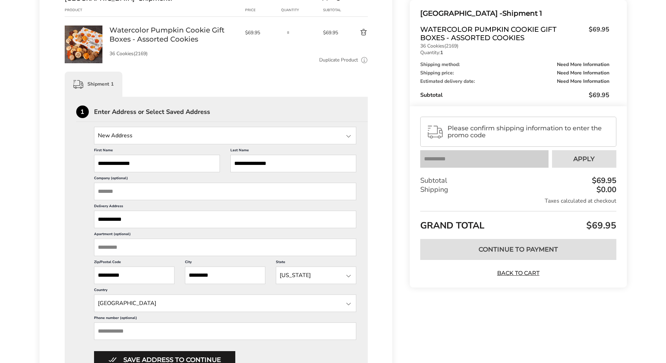
scroll to position [1, 0]
click at [150, 334] on input "Phone number (optional)" at bounding box center [225, 331] width 262 height 17
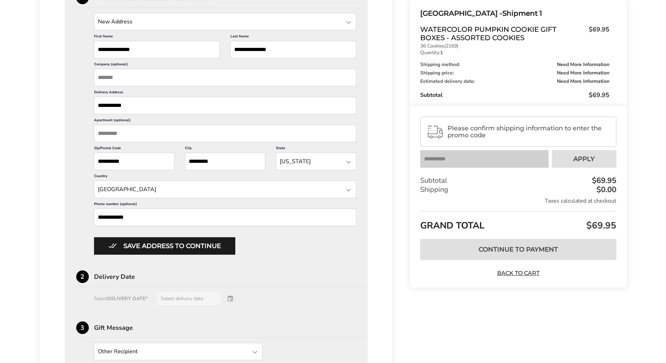
scroll to position [245, 0]
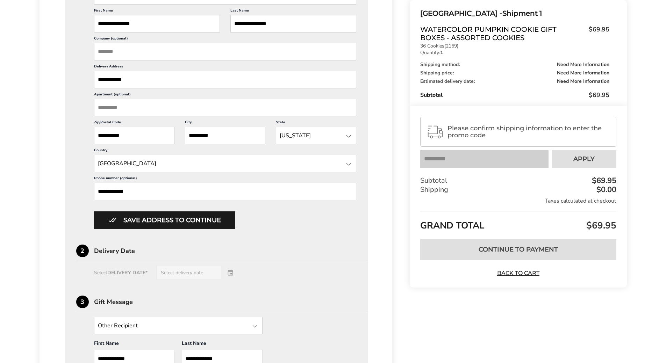
type input "**********"
click at [229, 268] on div "Select DELIVERY DATE* Select delivery date" at bounding box center [216, 273] width 280 height 14
click at [229, 274] on div "Select DELIVERY DATE* Select delivery date" at bounding box center [216, 273] width 280 height 14
click at [189, 274] on div "Select DELIVERY DATE* Select delivery date" at bounding box center [216, 273] width 280 height 14
click at [187, 272] on div "Select DELIVERY DATE* Select delivery date" at bounding box center [216, 273] width 280 height 14
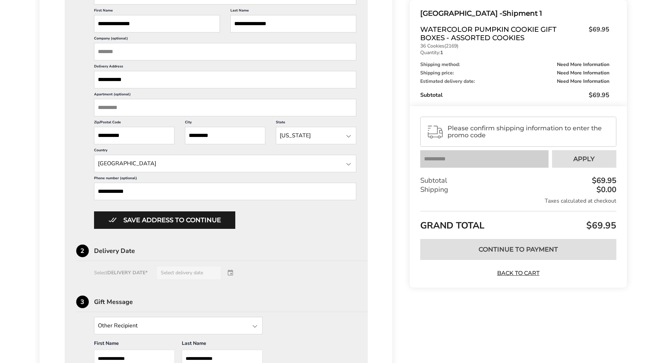
click at [178, 217] on button "Save address to continue" at bounding box center [164, 219] width 141 height 17
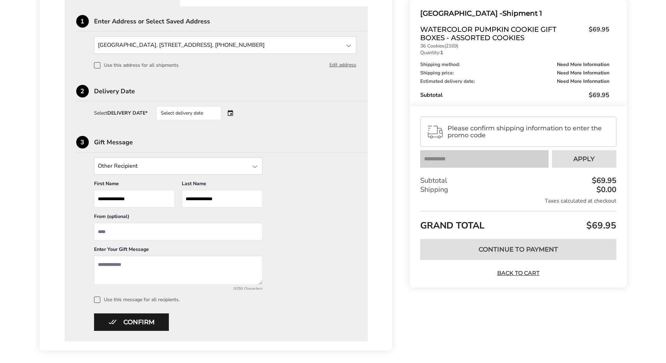
click at [218, 111] on div "Select delivery date" at bounding box center [188, 113] width 65 height 14
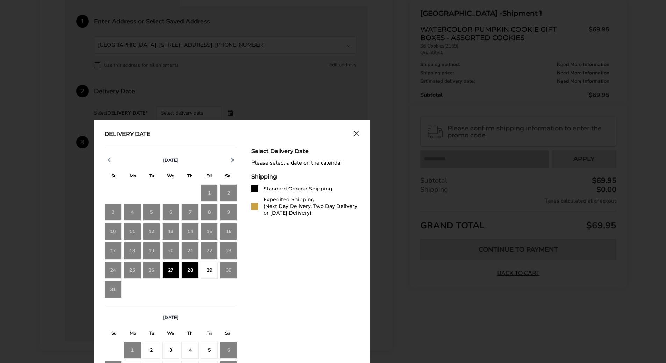
click at [173, 267] on div "27" at bounding box center [170, 270] width 17 height 17
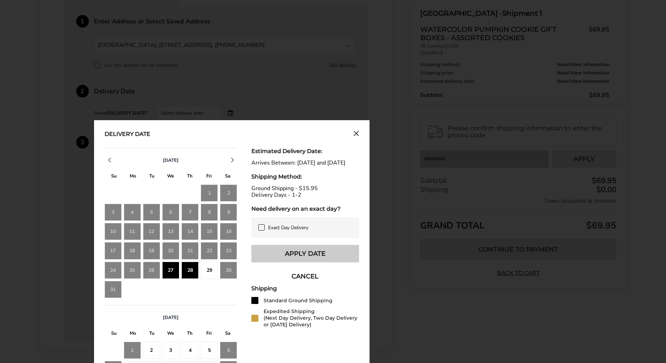
click at [298, 260] on button "Apply Date" at bounding box center [305, 253] width 108 height 17
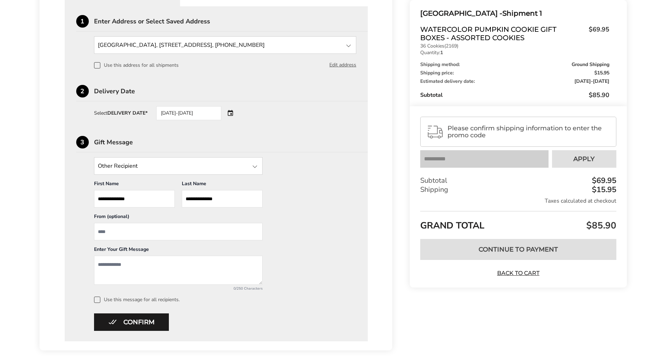
click at [143, 233] on input "From" at bounding box center [178, 231] width 168 height 17
type input "**********"
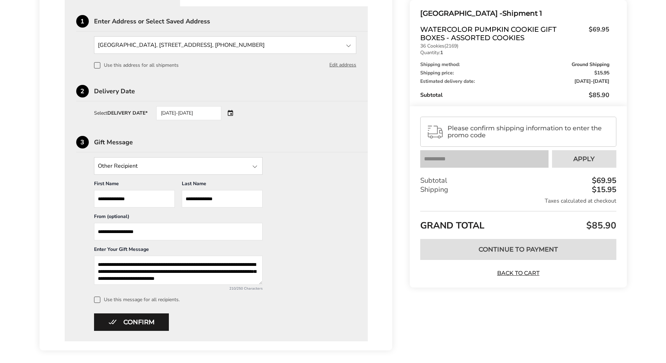
scroll to position [4, 0]
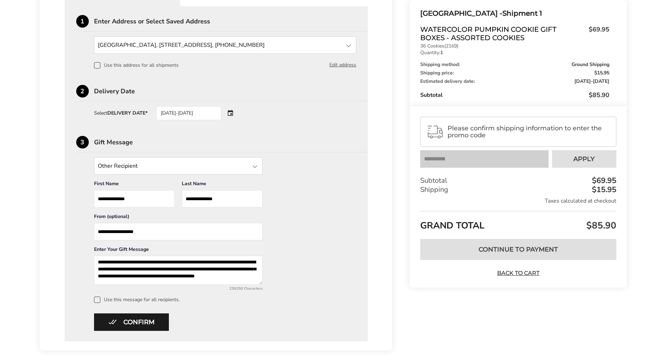
type textarea "**********"
click at [98, 299] on span at bounding box center [97, 300] width 6 height 6
click at [131, 322] on button "Confirm" at bounding box center [131, 322] width 75 height 17
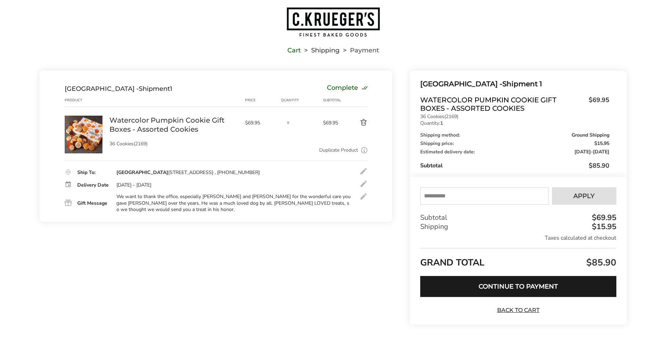
scroll to position [15, 0]
click at [362, 201] on div at bounding box center [363, 196] width 8 height 8
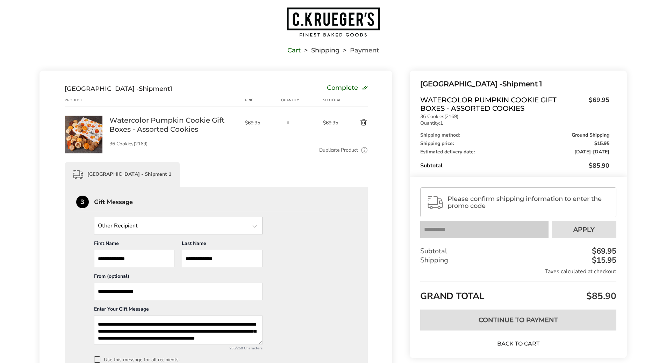
drag, startPoint x: 145, startPoint y: 325, endPoint x: 150, endPoint y: 322, distance: 5.8
click at [146, 325] on textarea "**********" at bounding box center [178, 330] width 168 height 29
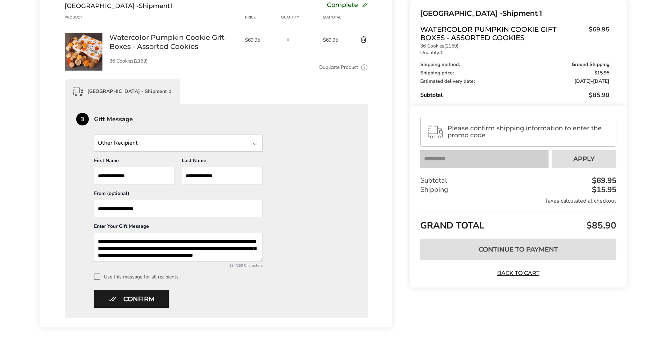
scroll to position [107, 0]
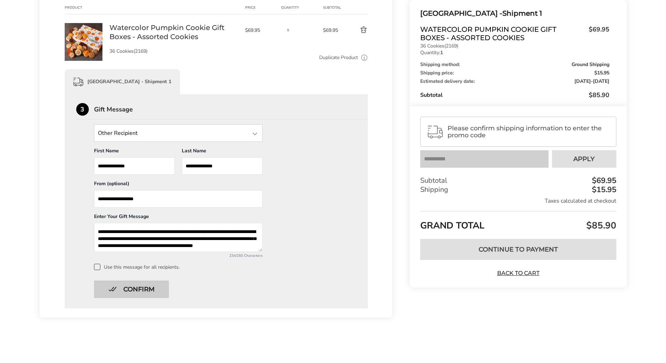
type textarea "**********"
click at [132, 289] on button "Confirm" at bounding box center [131, 289] width 75 height 17
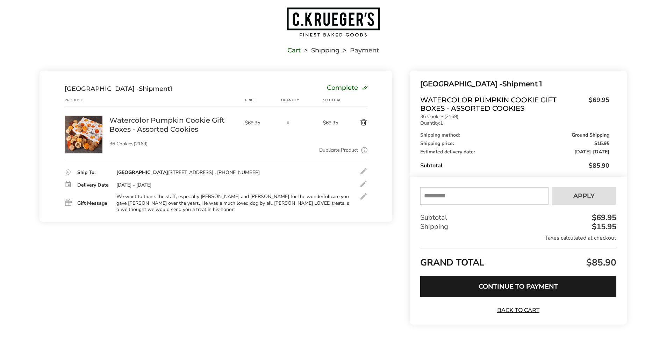
scroll to position [15, 0]
click at [447, 196] on input "text" at bounding box center [484, 195] width 128 height 17
type input "******"
click at [586, 194] on span "Apply" at bounding box center [583, 196] width 21 height 6
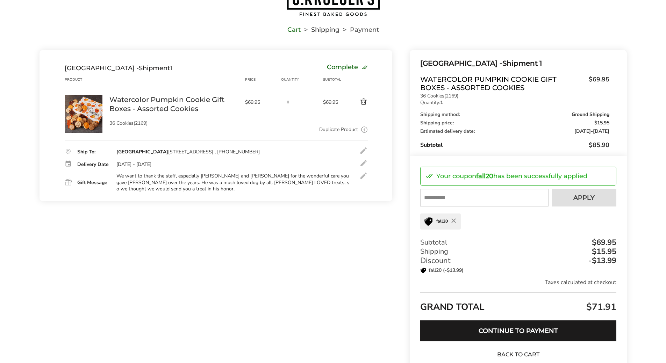
scroll to position [80, 0]
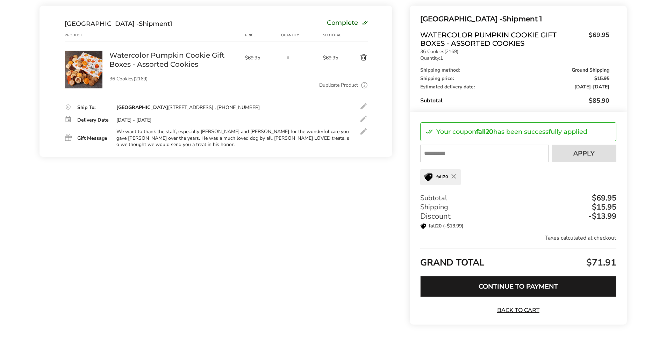
click at [508, 286] on button "Continue to Payment" at bounding box center [518, 286] width 196 height 21
